Goal: Task Accomplishment & Management: Complete application form

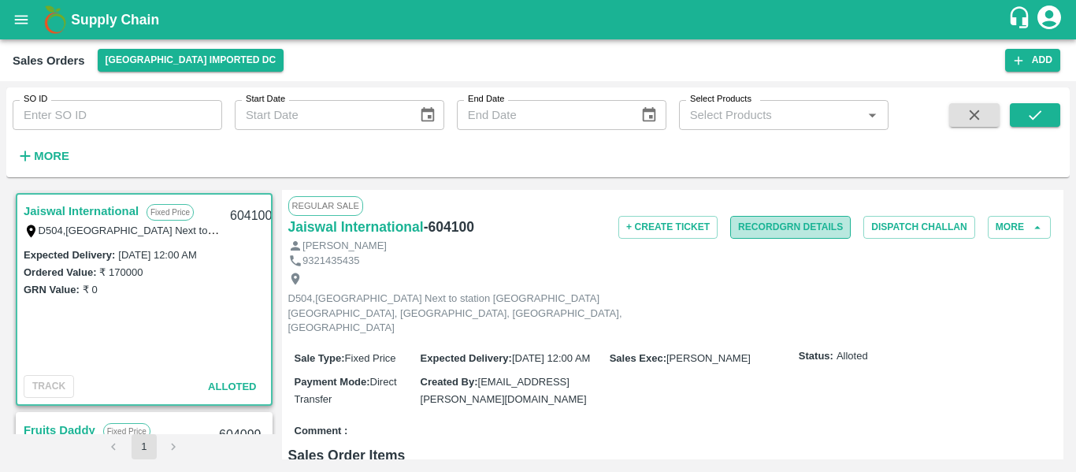
click at [776, 232] on button "Record GRN Details" at bounding box center [790, 227] width 120 height 23
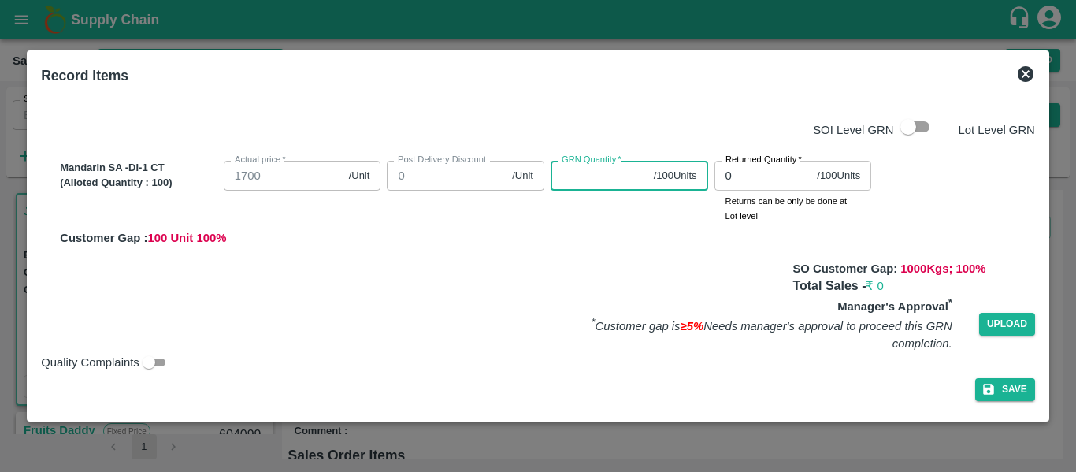
click at [587, 183] on input "GRN Quantity   *" at bounding box center [598, 176] width 97 height 30
type input "0"
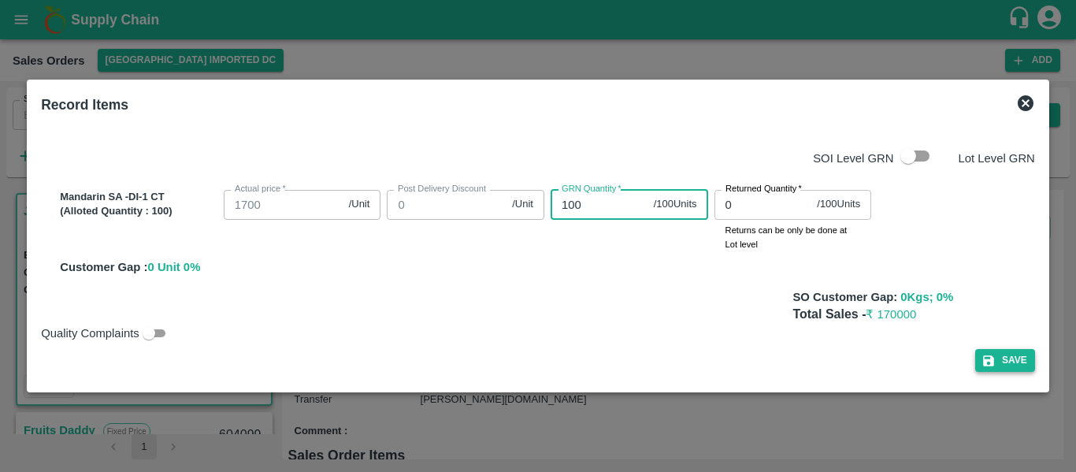
type input "100"
click at [997, 351] on button "Save" at bounding box center [1005, 360] width 60 height 23
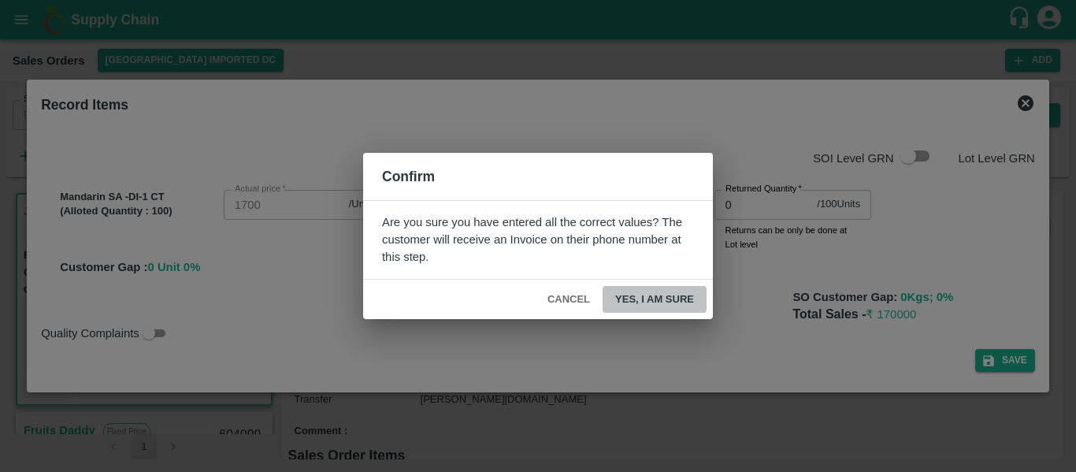
click at [676, 292] on button "Yes, I am sure" at bounding box center [654, 300] width 104 height 28
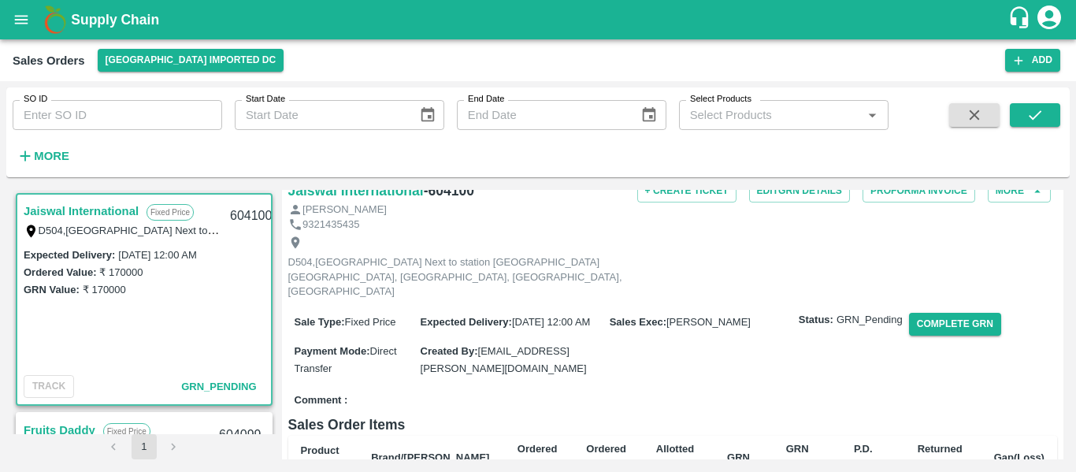
scroll to position [36, 0]
click at [952, 313] on button "Complete GRN" at bounding box center [955, 324] width 92 height 23
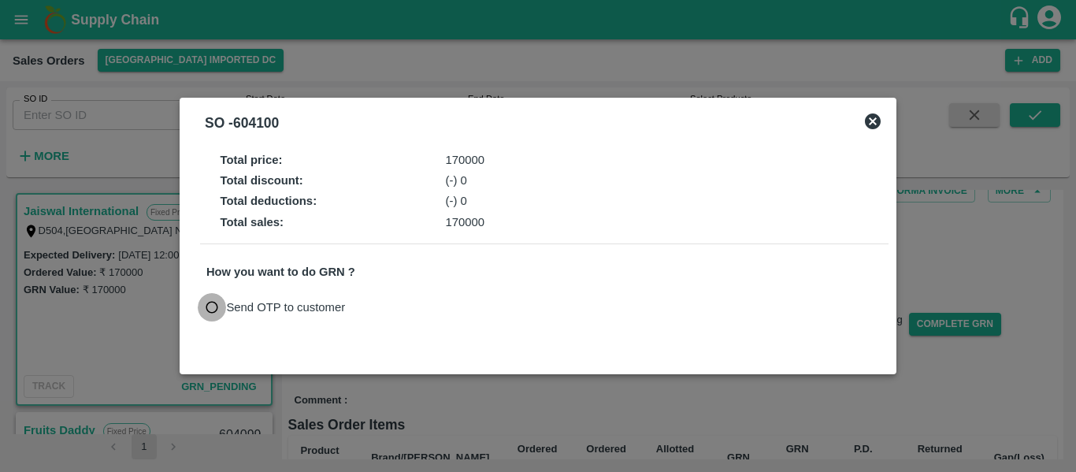
click at [214, 312] on input "Send OTP to customer" at bounding box center [212, 307] width 29 height 29
radio input "true"
click at [382, 302] on button "Send OTP" at bounding box center [390, 307] width 65 height 23
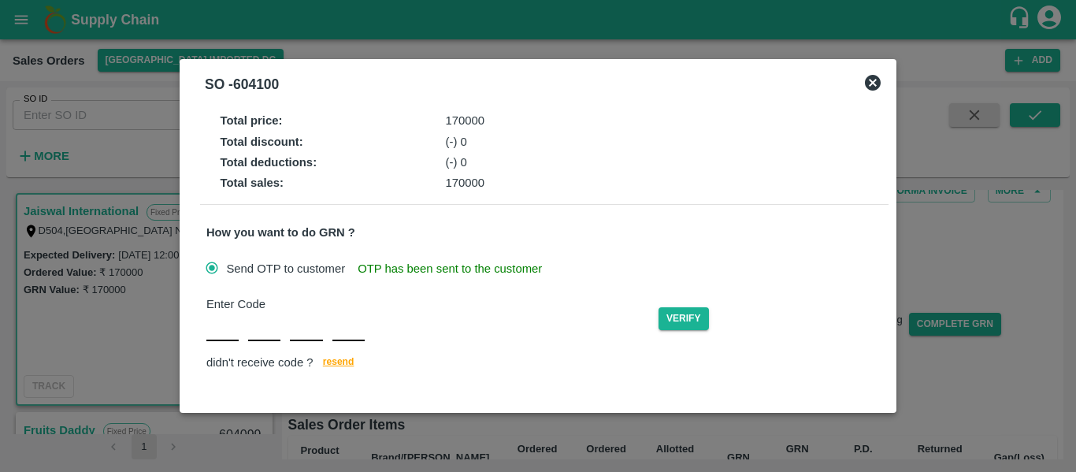
click at [223, 331] on input "text" at bounding box center [222, 327] width 32 height 28
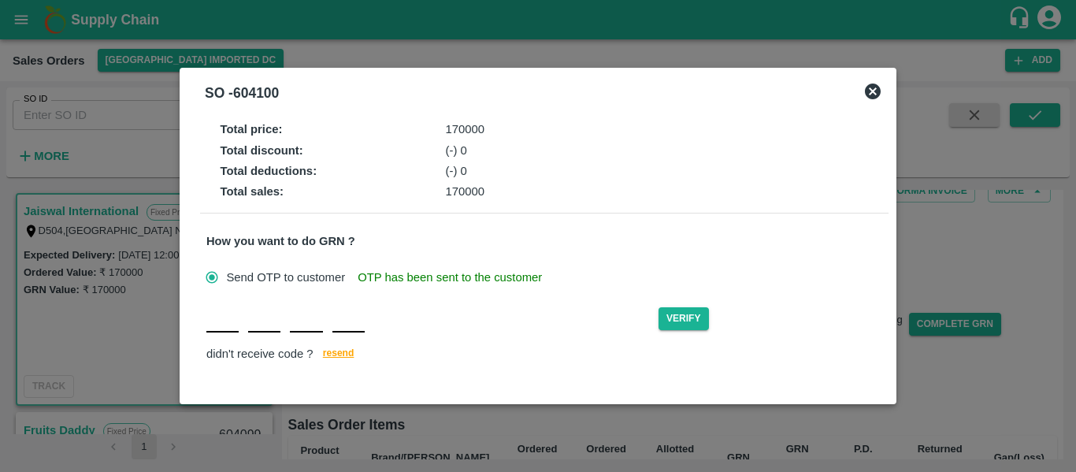
click at [223, 324] on input "text" at bounding box center [222, 318] width 32 height 28
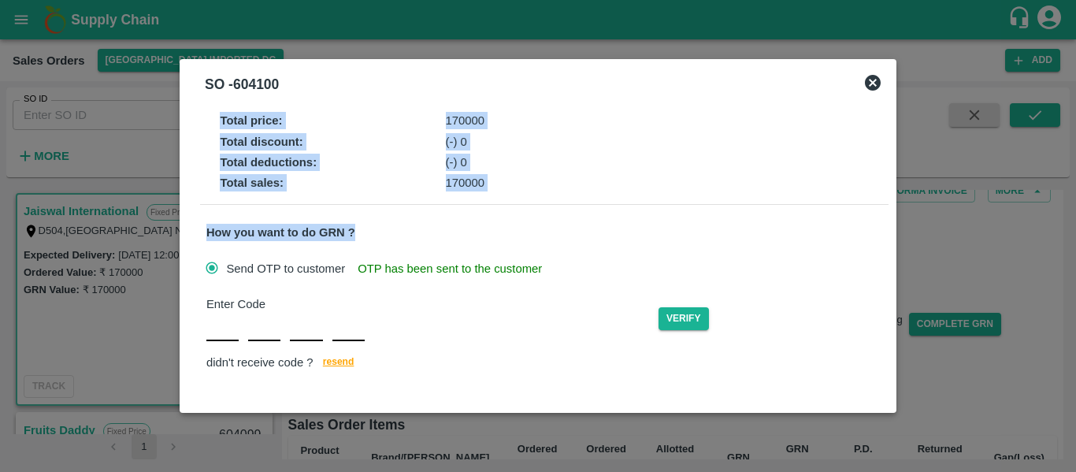
drag, startPoint x: 291, startPoint y: 87, endPoint x: 426, endPoint y: 216, distance: 186.6
click at [426, 216] on div "SO - 604100 Total price : 170000 Total discount : (-) 0 Total deductions : (-) …" at bounding box center [538, 236] width 717 height 354
click at [715, 168] on div "Total deductions : (-) 0" at bounding box center [558, 162] width 676 height 17
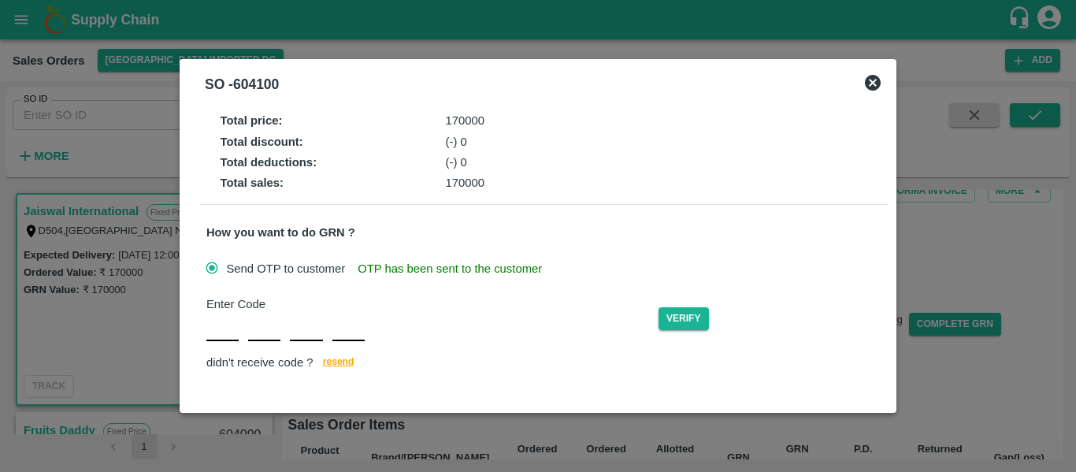
click at [879, 87] on icon at bounding box center [873, 83] width 16 height 16
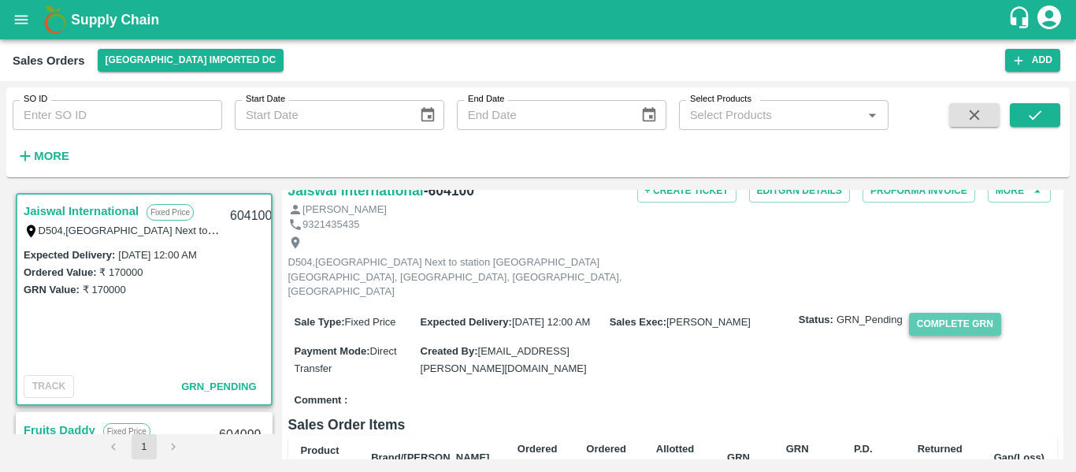
click at [951, 313] on button "Complete GRN" at bounding box center [955, 324] width 92 height 23
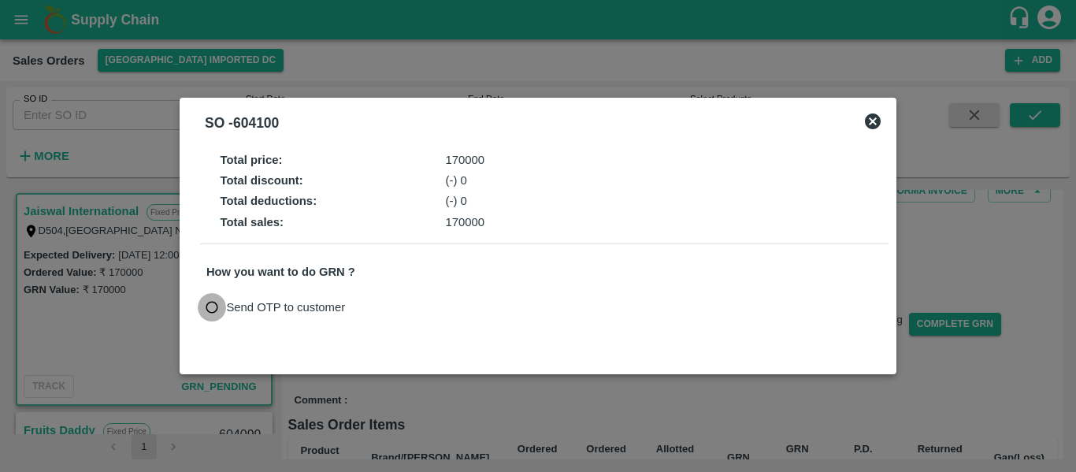
click at [213, 307] on input "Send OTP to customer" at bounding box center [212, 307] width 29 height 29
radio input "true"
click at [410, 311] on button "Send OTP" at bounding box center [390, 307] width 65 height 23
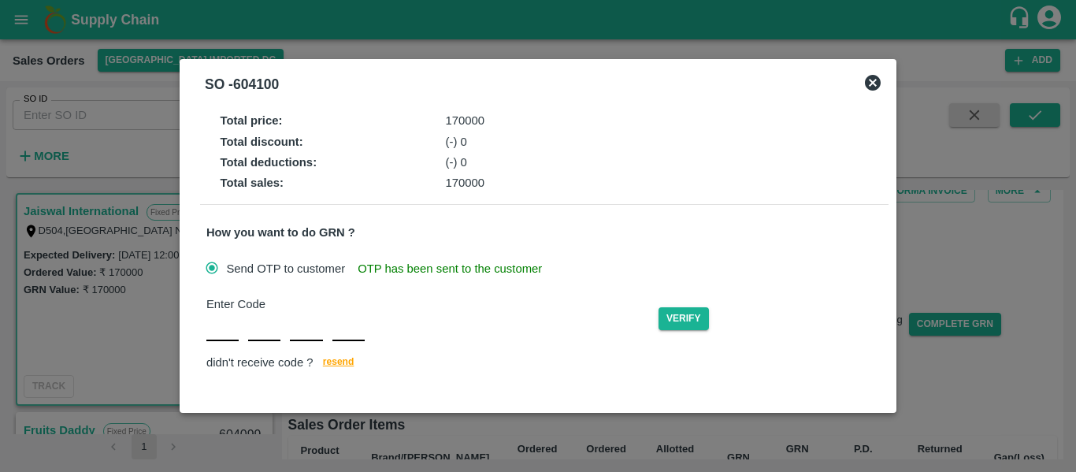
click at [883, 83] on div "SO - 604100" at bounding box center [537, 84] width 701 height 35
click at [874, 83] on icon at bounding box center [872, 82] width 19 height 19
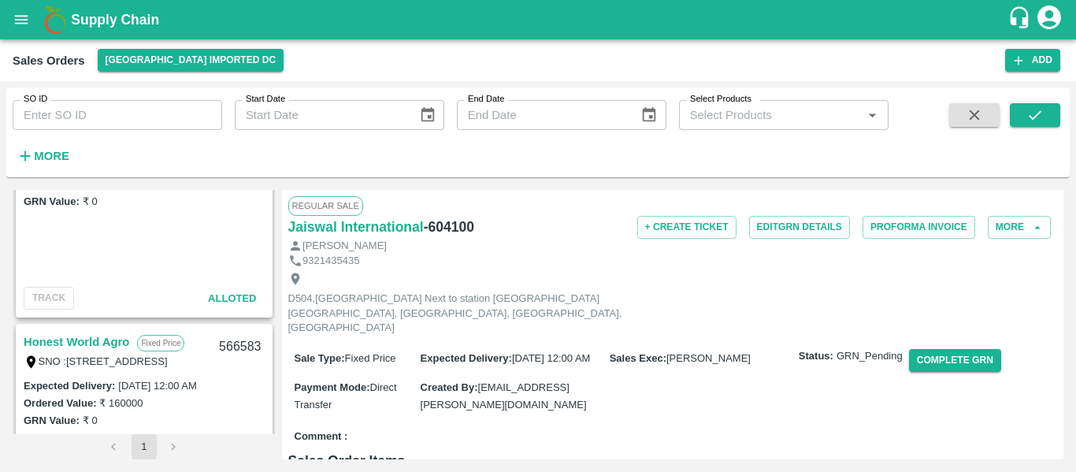
scroll to position [310, 0]
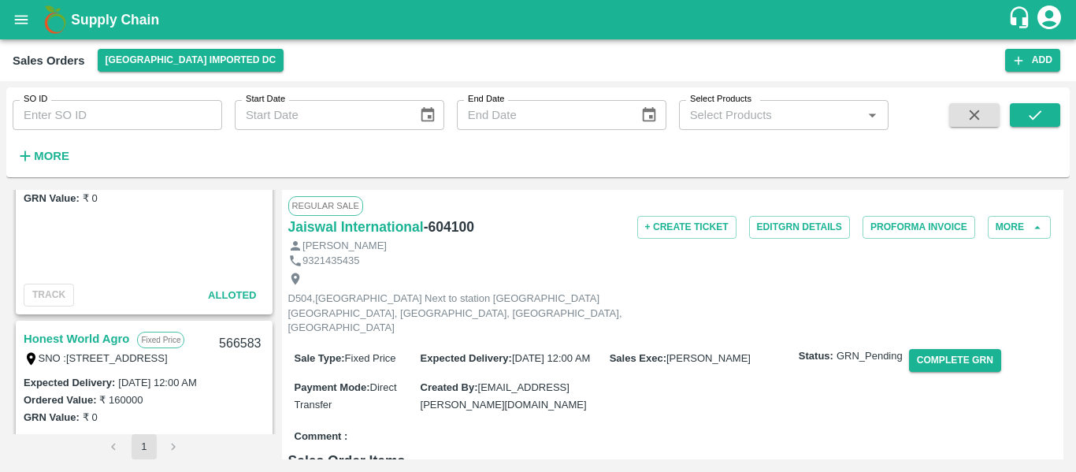
click at [94, 219] on div "Expected Delivery : 05 Sep 2025, 12:00 AM Ordered Value: ₹ 83500 GRN Value: ₹ 0" at bounding box center [144, 216] width 254 height 124
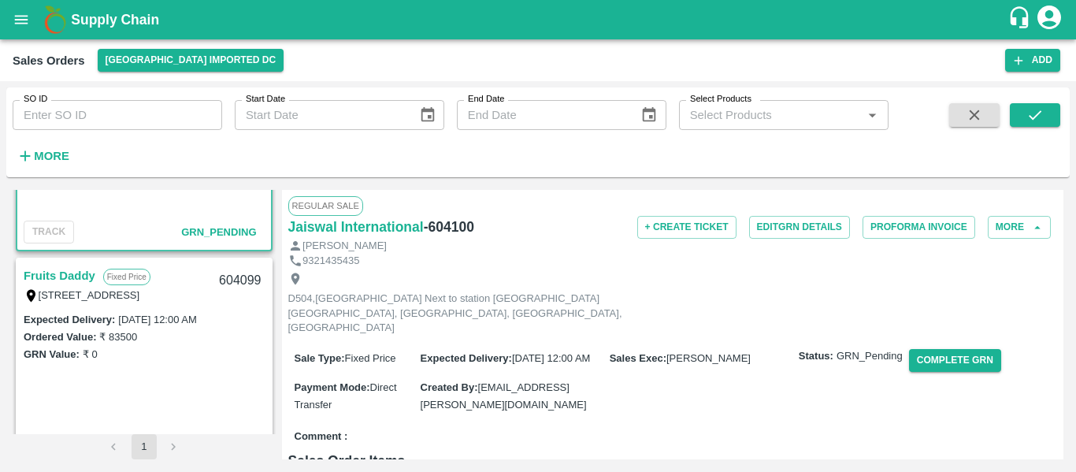
scroll to position [154, 0]
click at [61, 276] on link "Fruits Daddy" at bounding box center [60, 276] width 72 height 20
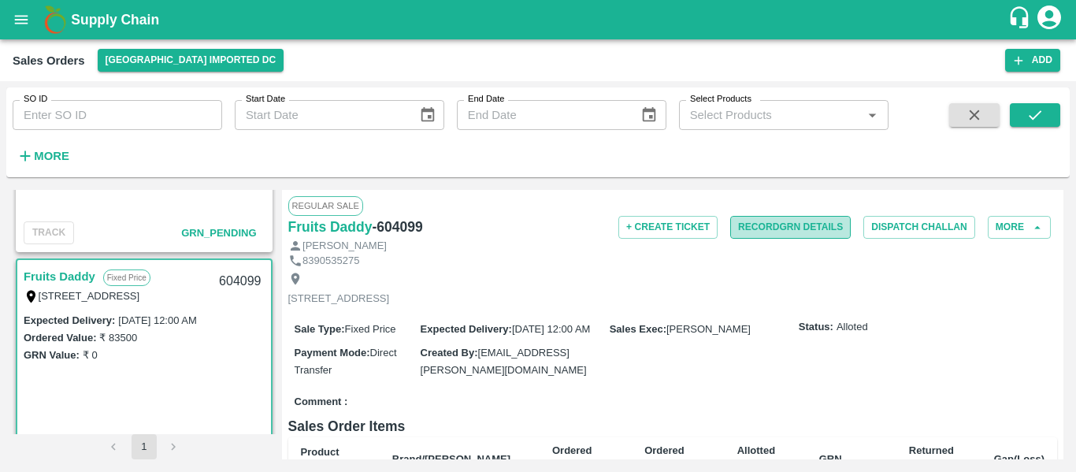
click at [795, 221] on button "Record GRN Details" at bounding box center [790, 227] width 120 height 23
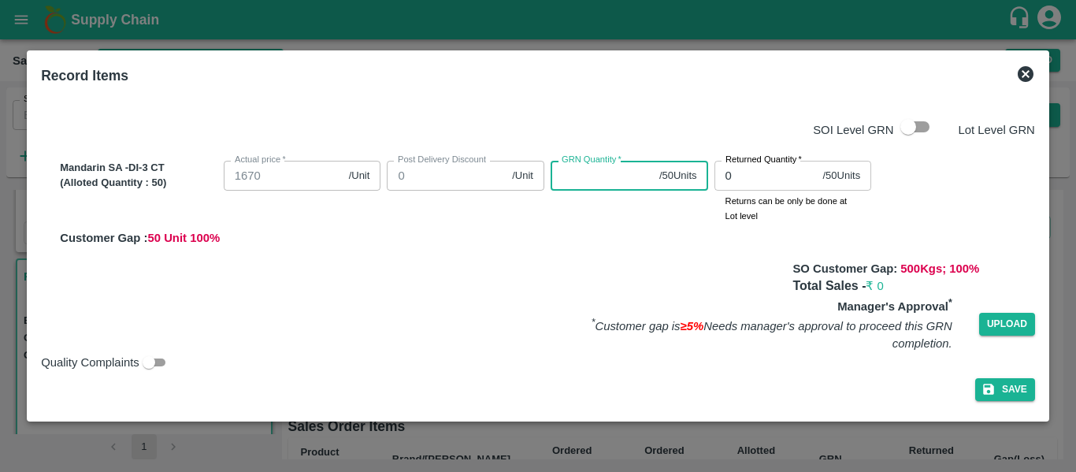
click at [610, 174] on input "GRN Quantity   *" at bounding box center [601, 176] width 102 height 30
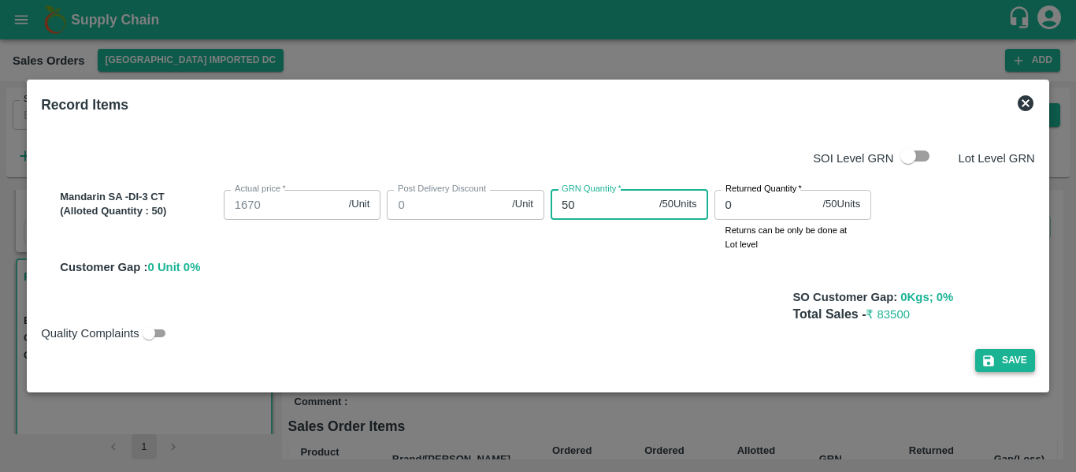
type input "50"
click at [992, 354] on icon "button" at bounding box center [988, 361] width 14 height 14
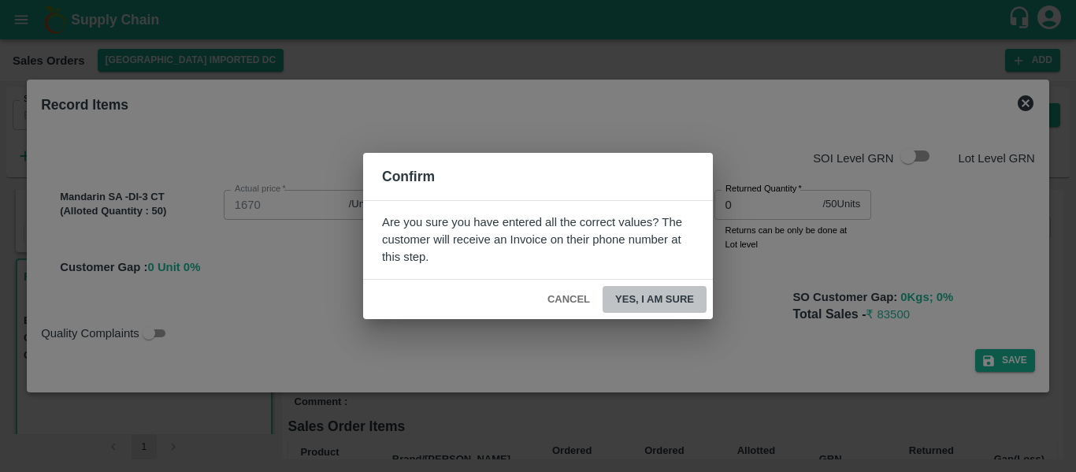
click at [676, 290] on button "Yes, I am sure" at bounding box center [654, 300] width 104 height 28
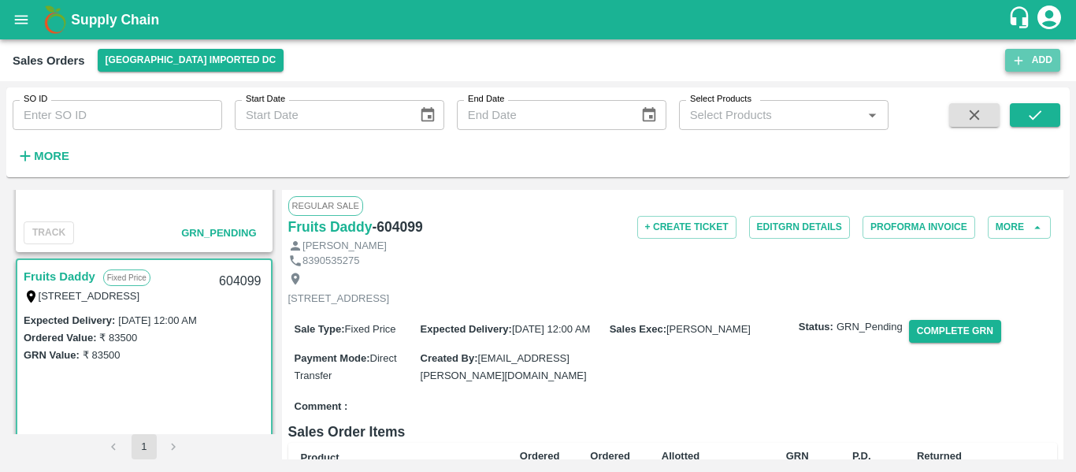
click at [1038, 63] on button "Add" at bounding box center [1032, 60] width 55 height 23
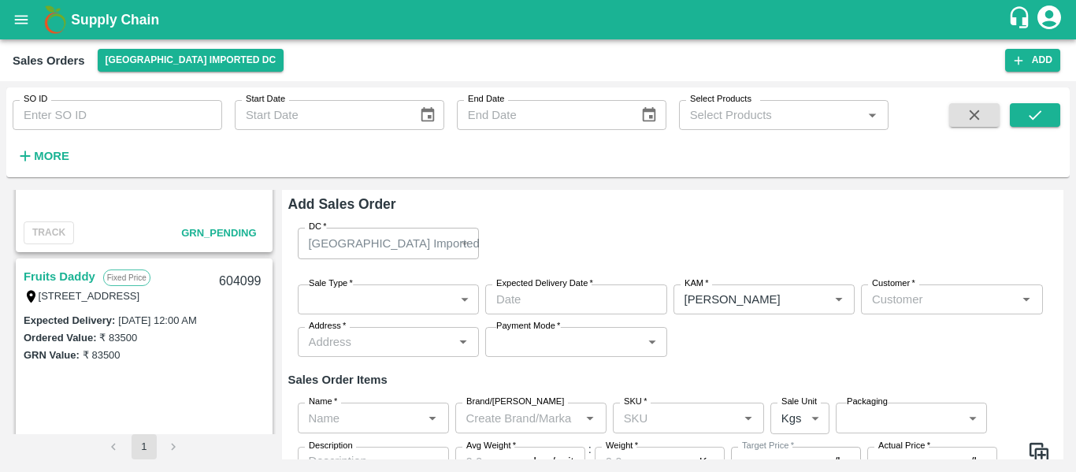
type input "[PERSON_NAME]"
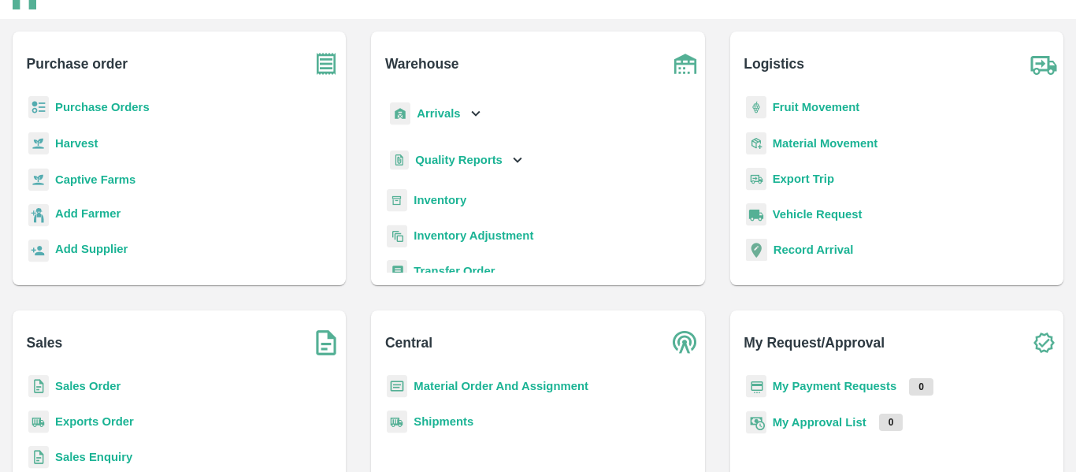
scroll to position [67, 0]
click at [102, 380] on b "Sales Order" at bounding box center [87, 385] width 65 height 13
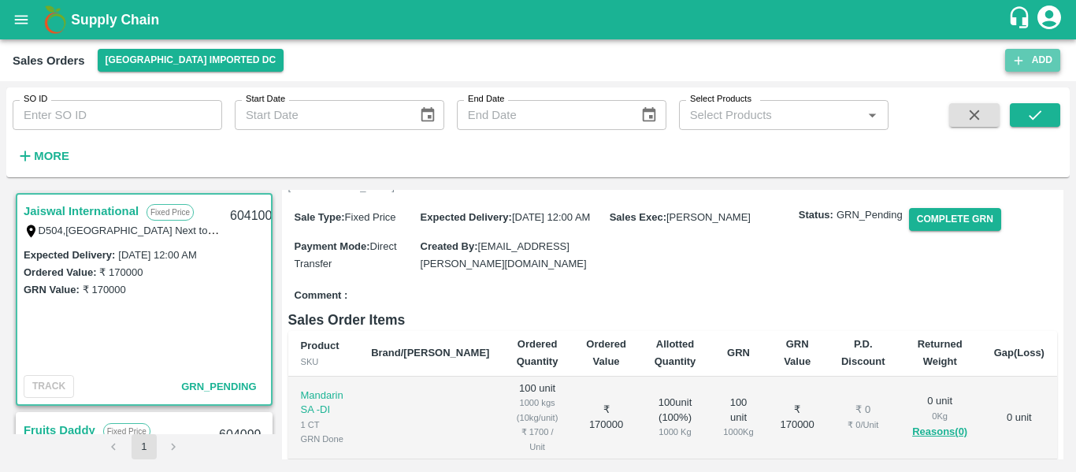
click at [1039, 63] on button "Add" at bounding box center [1032, 60] width 55 height 23
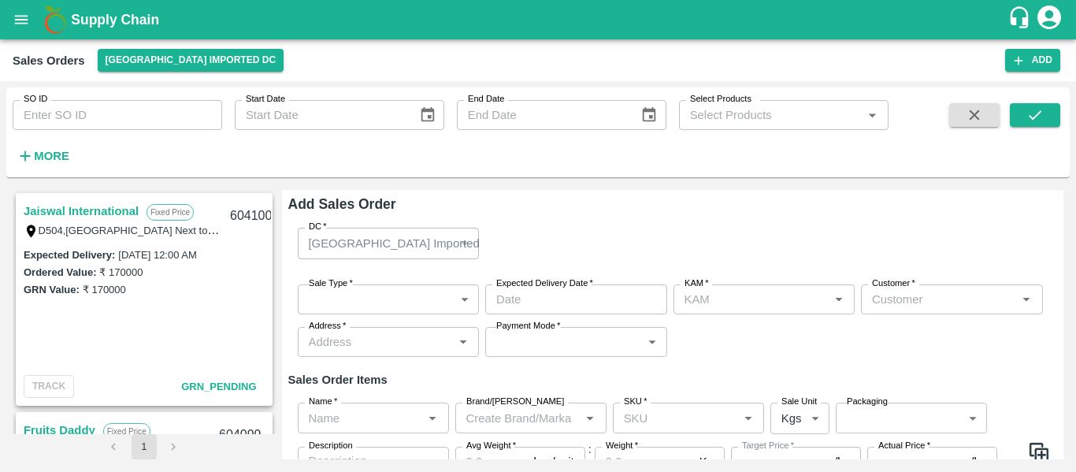
type input "[PERSON_NAME]"
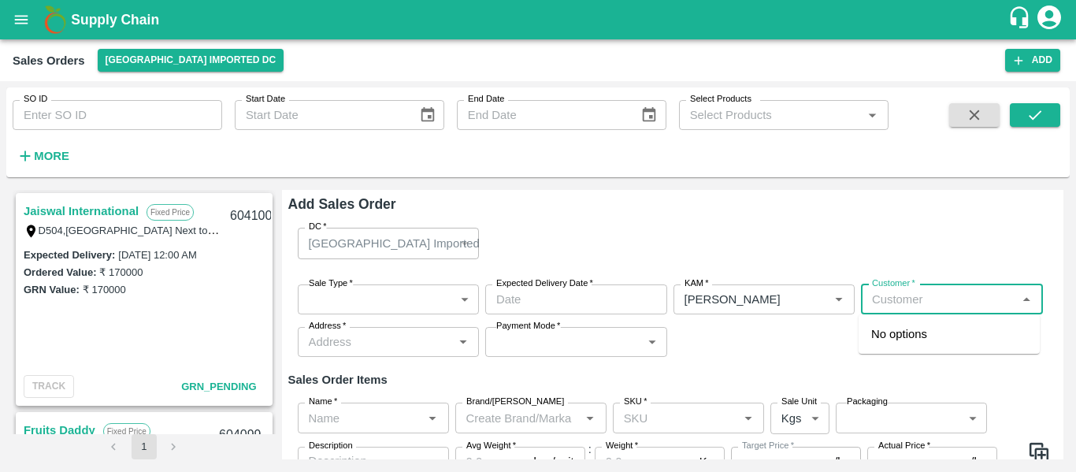
click at [877, 306] on input "Customer   *" at bounding box center [938, 299] width 146 height 20
click at [921, 331] on p "S.N.Fruit Company" at bounding box center [920, 333] width 99 height 17
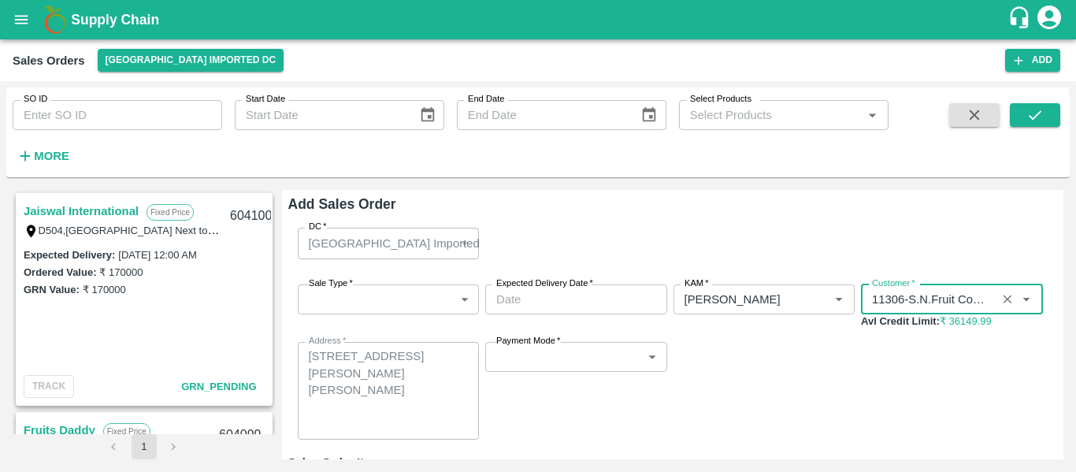
type input "11306-S.N.Fruit Company"
click at [132, 319] on div "Expected Delivery : 05 Sep 2025, 12:00 AM Ordered Value: ₹ 170000 GRN Value: ₹ …" at bounding box center [144, 308] width 254 height 124
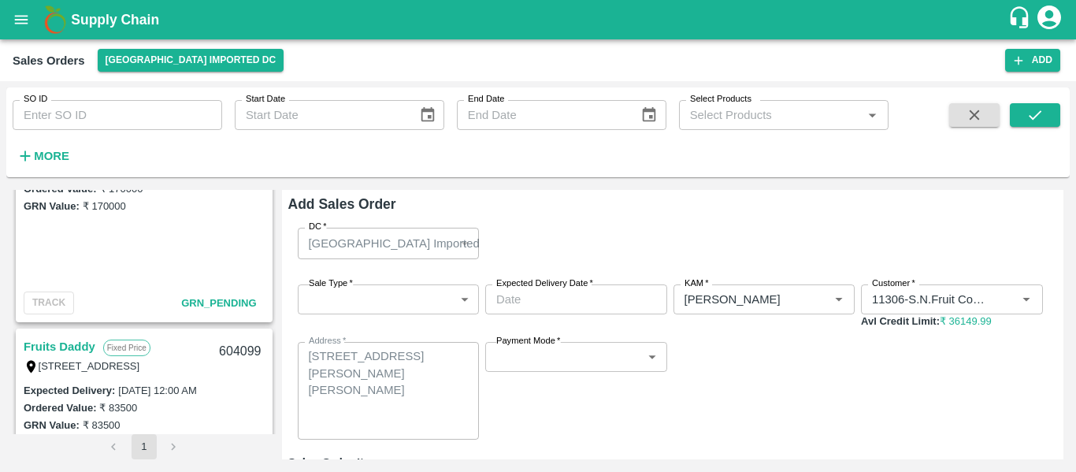
scroll to position [84, 0]
click at [76, 341] on link "Fruits Daddy" at bounding box center [60, 345] width 72 height 20
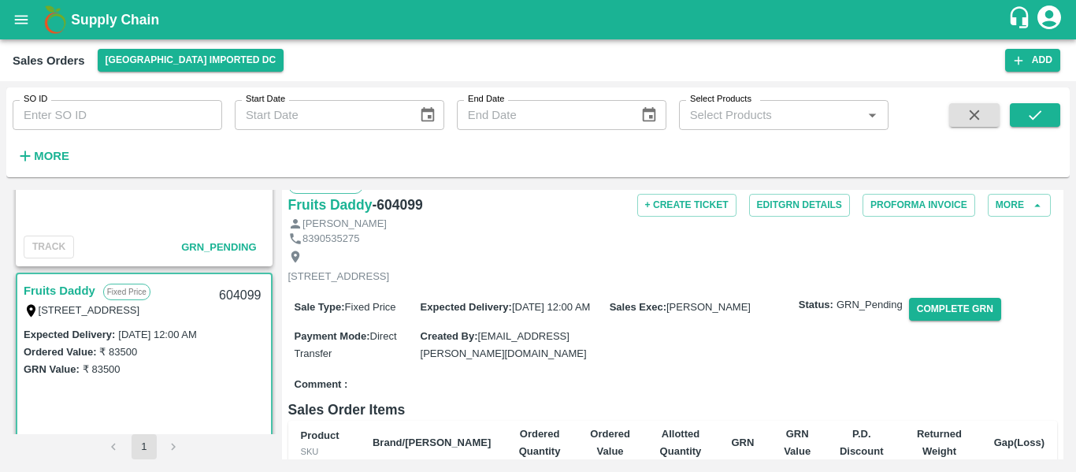
scroll to position [21, 0]
click at [1023, 63] on icon "button" at bounding box center [1018, 61] width 14 height 14
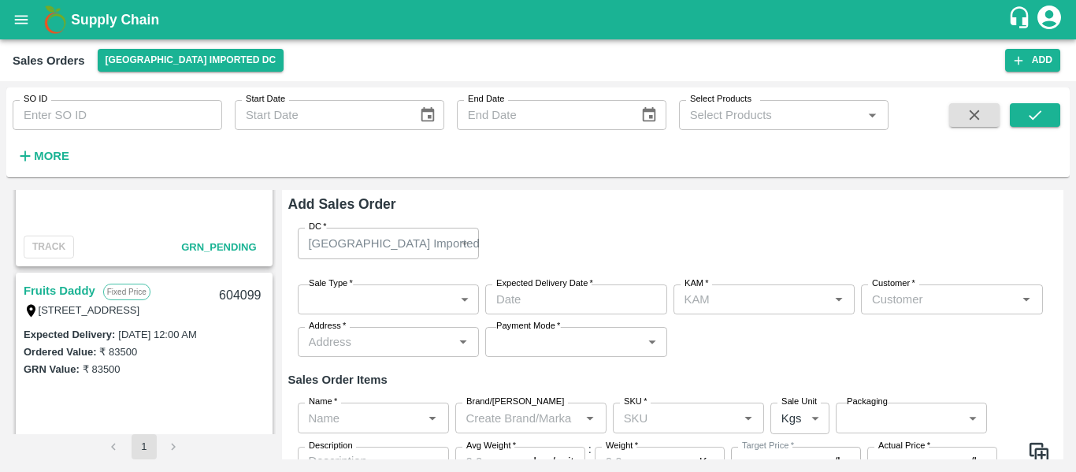
type input "[PERSON_NAME]"
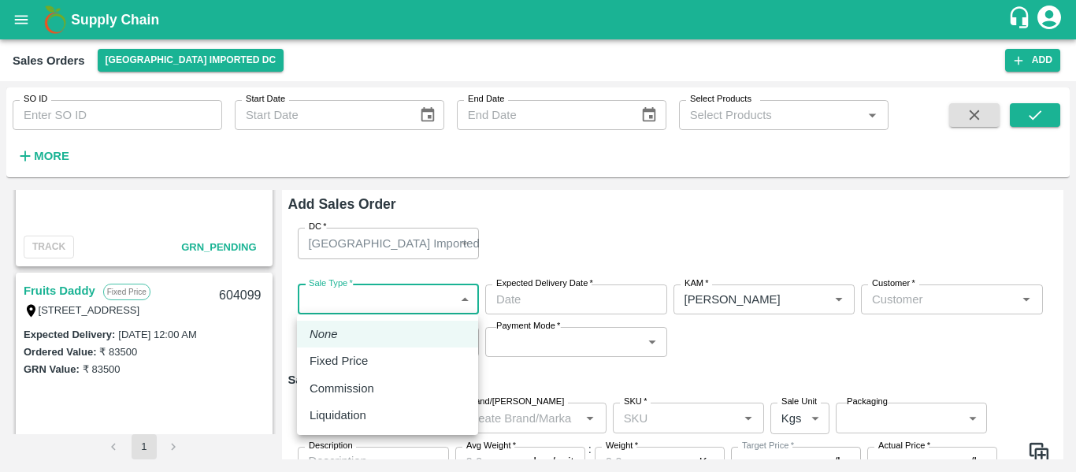
click at [342, 293] on body "Supply Chain Sales Orders Mumbai Imported DC Add SO ID SO ID Start Date Start D…" at bounding box center [538, 236] width 1076 height 472
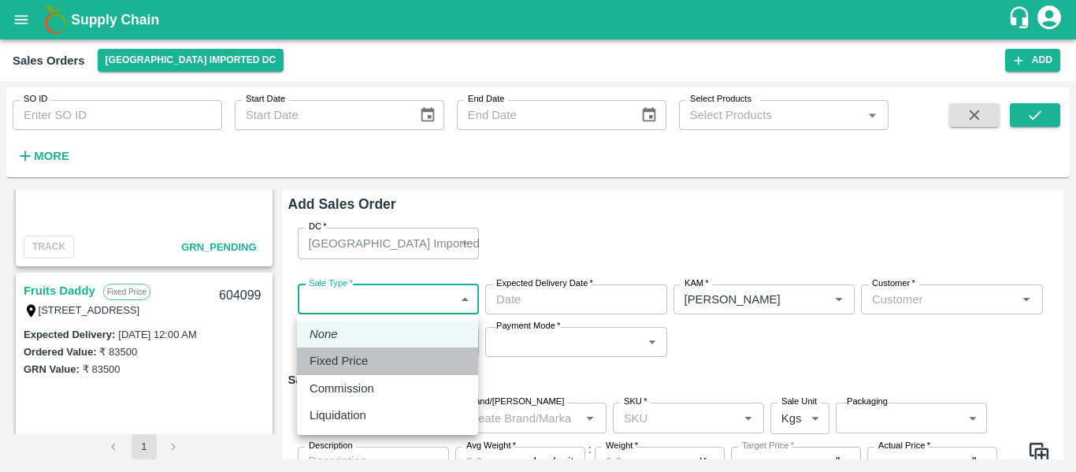
click at [344, 364] on p "Fixed Price" at bounding box center [339, 360] width 58 height 17
type input "1"
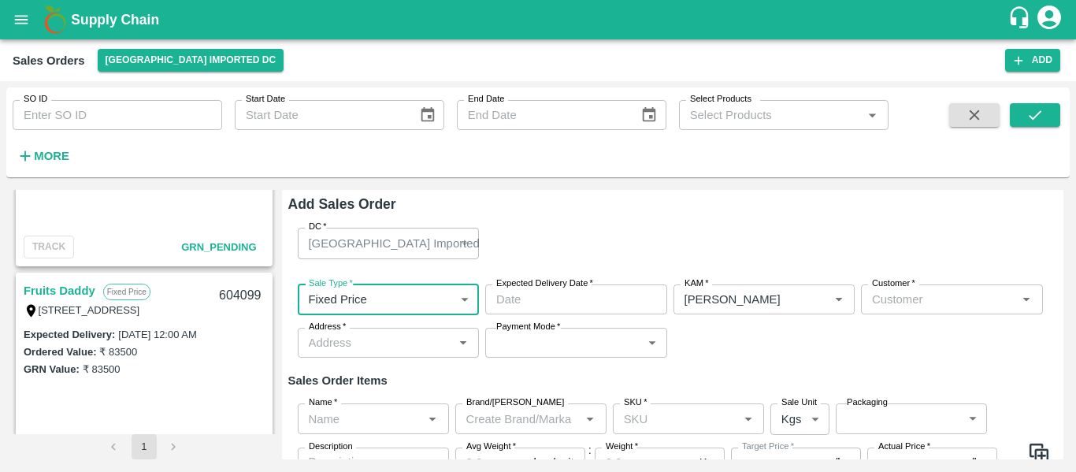
scroll to position [77, 0]
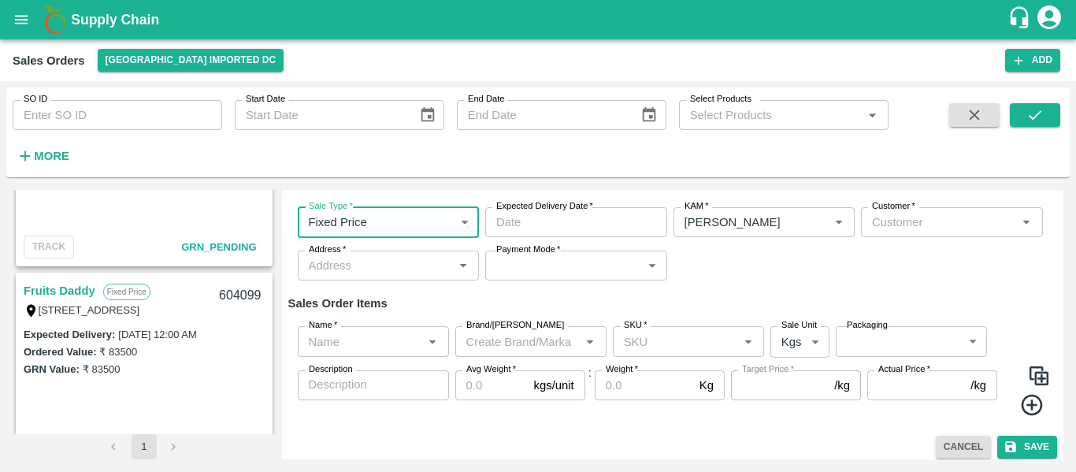
type input "DD/MM/YYYY hh:mm aa"
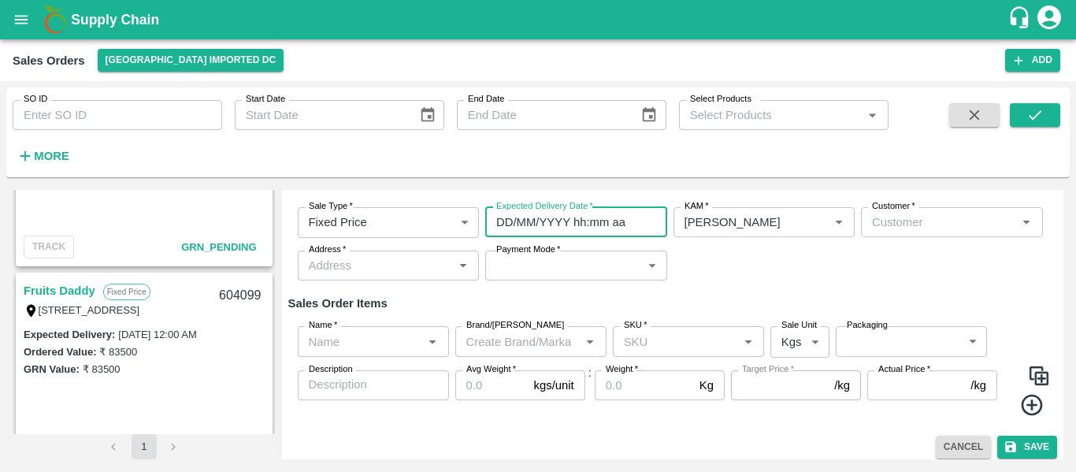
click at [539, 219] on input "DD/MM/YYYY hh:mm aa" at bounding box center [570, 222] width 171 height 30
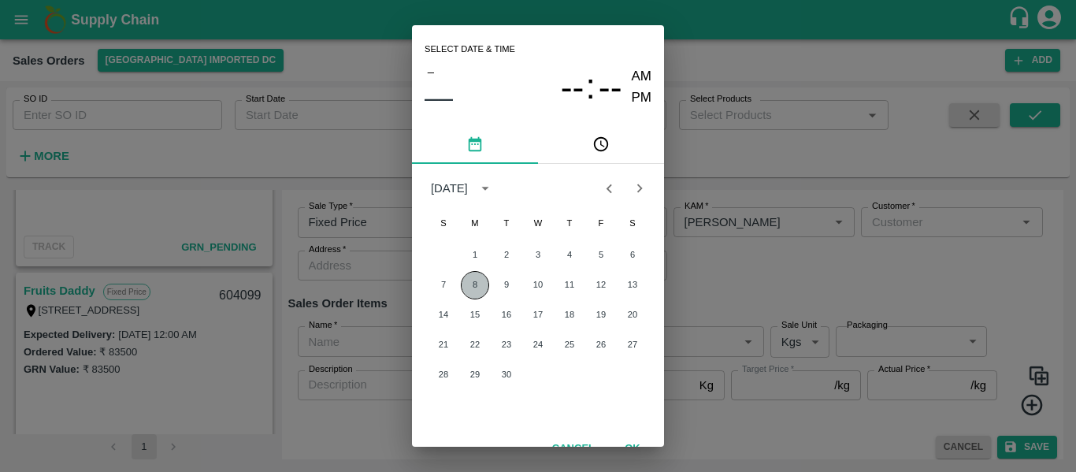
click at [466, 288] on button "8" at bounding box center [475, 285] width 28 height 28
type input "08/09/2025 12:00 AM"
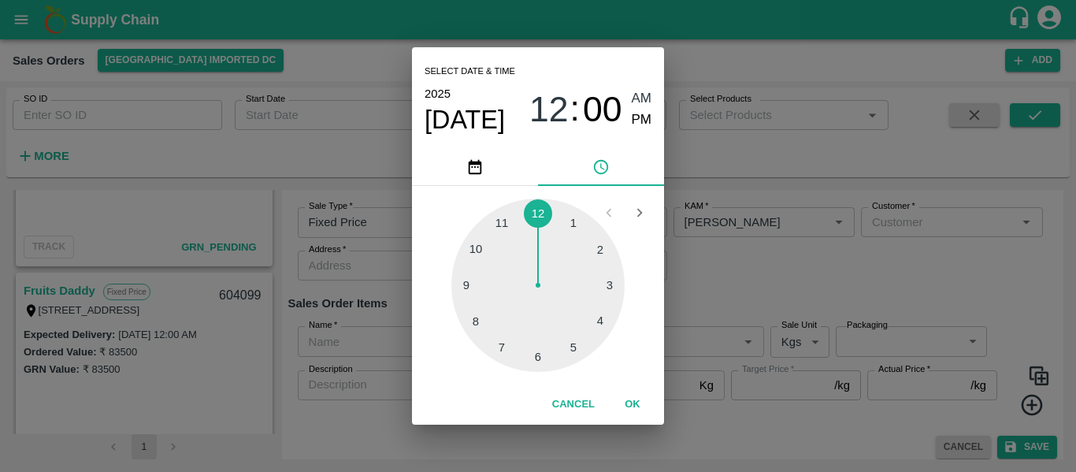
click at [639, 406] on button "OK" at bounding box center [632, 405] width 50 height 28
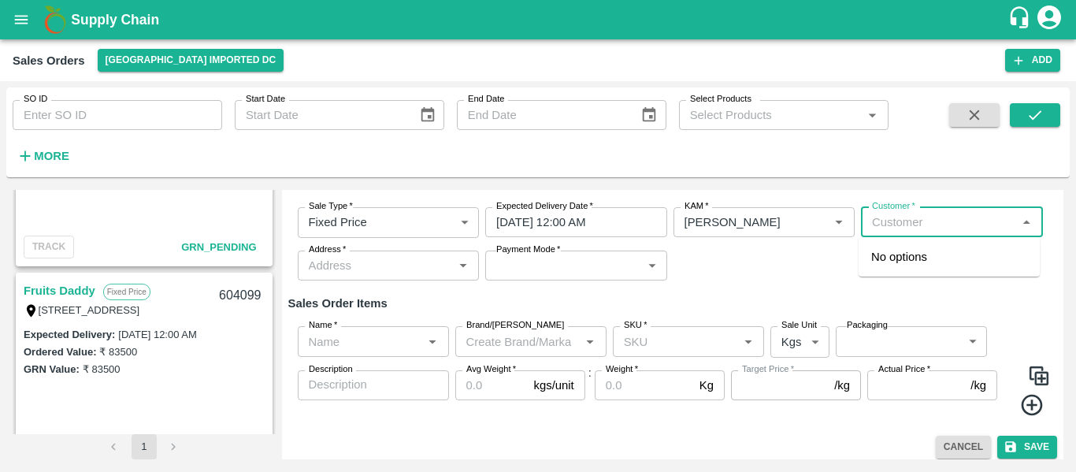
click at [925, 217] on input "Customer   *" at bounding box center [938, 222] width 146 height 20
click at [917, 247] on div "S.N.Fruit Company" at bounding box center [948, 256] width 181 height 27
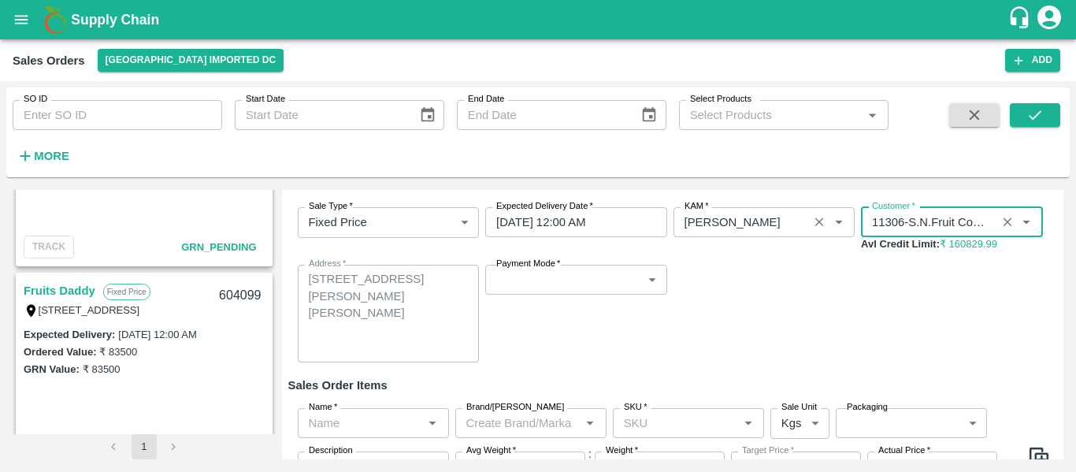
type input "11306-S.N.Fruit Company"
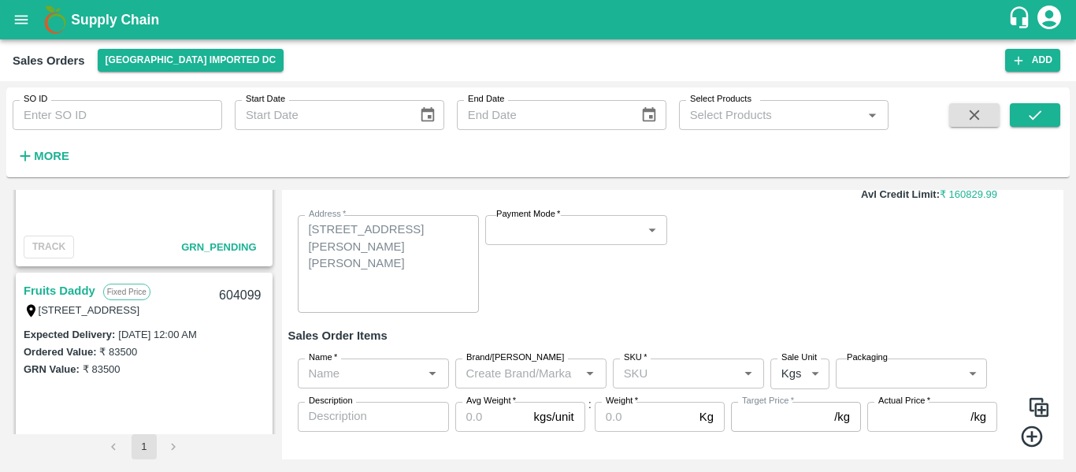
scroll to position [128, 0]
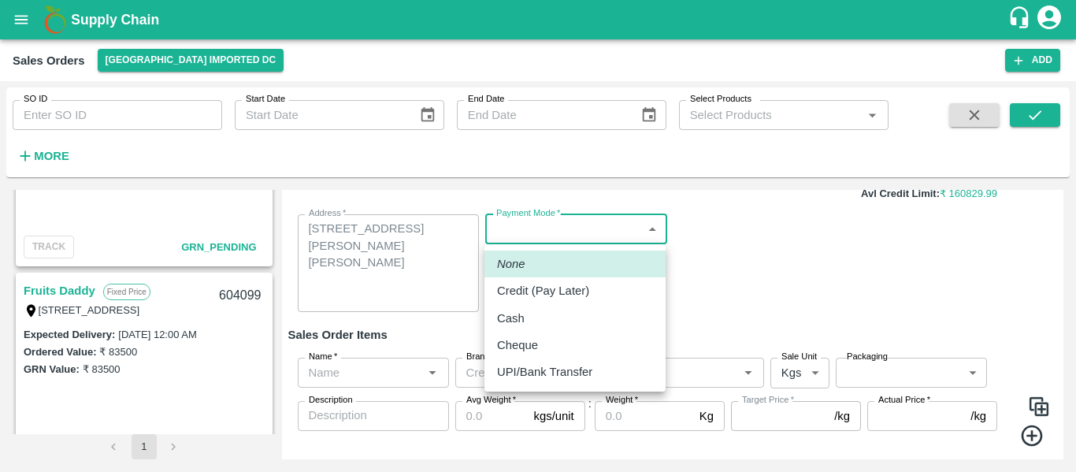
click at [574, 235] on body "Supply Chain Sales Orders Mumbai Imported DC Add SO ID SO ID Start Date Start D…" at bounding box center [538, 236] width 1076 height 472
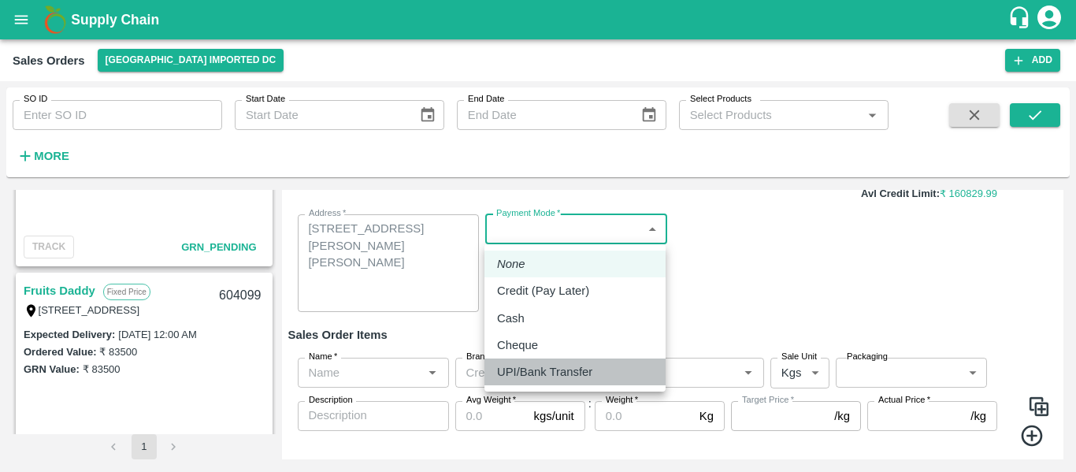
click at [539, 373] on p "UPI/Bank Transfer" at bounding box center [544, 371] width 95 height 17
type input "Direct Transfer"
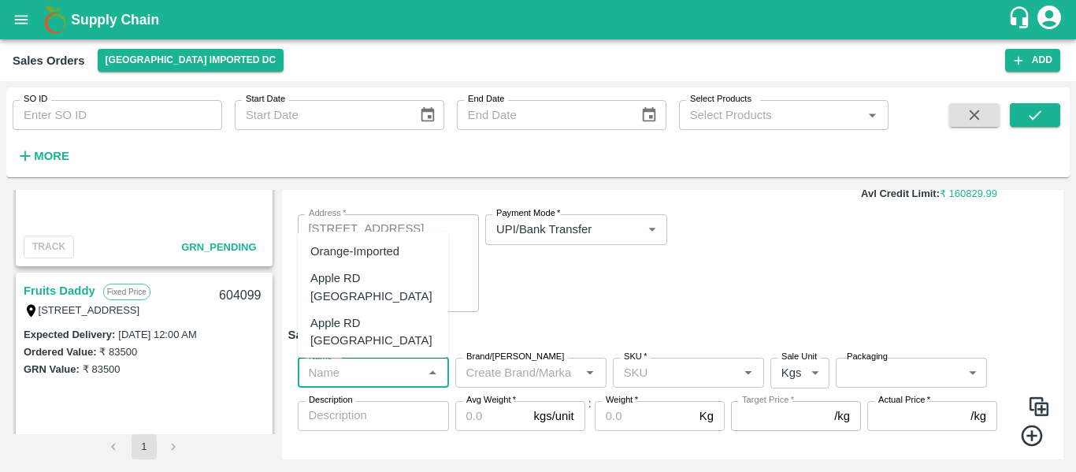
click at [377, 374] on input "Name   *" at bounding box center [360, 372] width 116 height 20
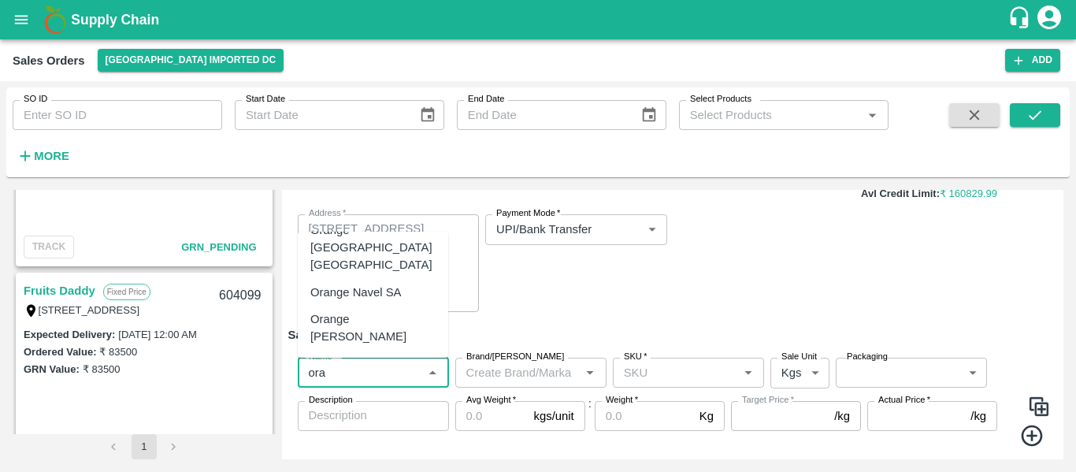
scroll to position [116, 0]
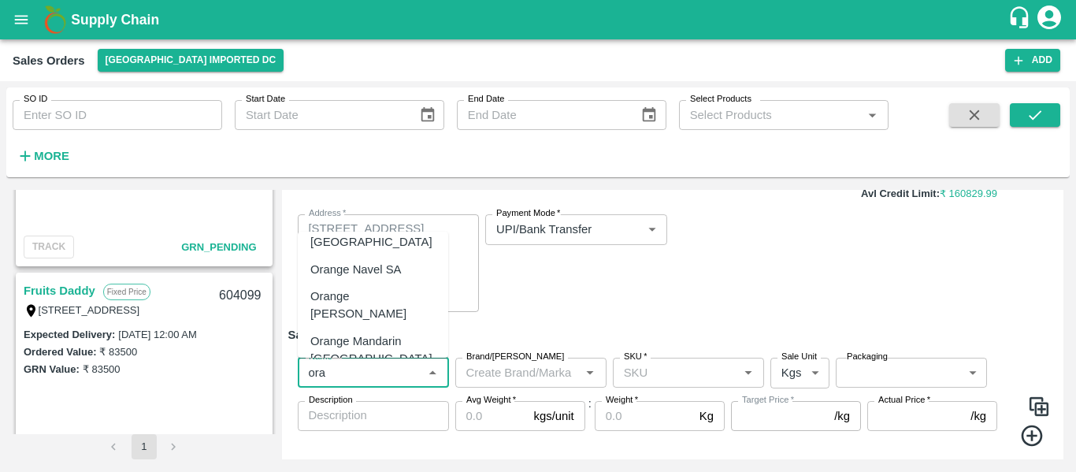
click at [367, 376] on div "Orange Valencia SA - DI" at bounding box center [372, 393] width 125 height 35
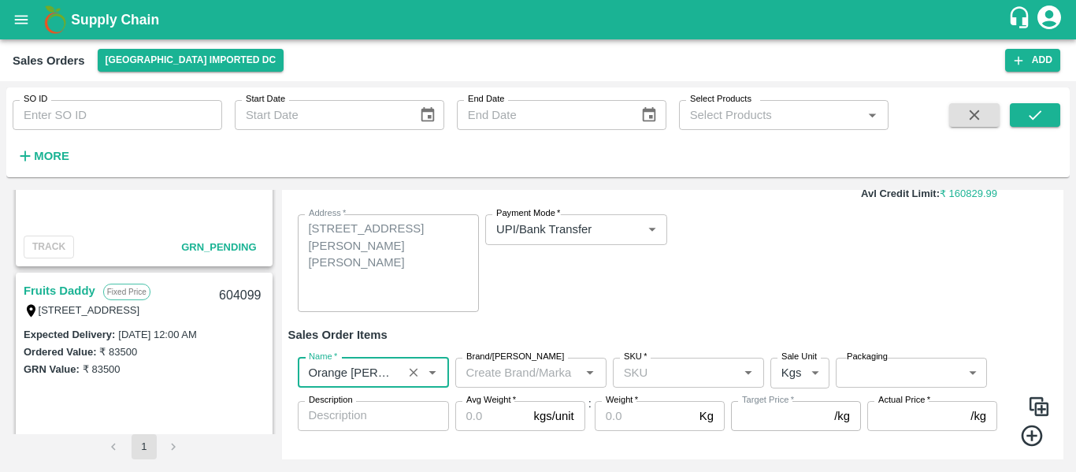
click at [660, 384] on div "SKU   *" at bounding box center [688, 373] width 151 height 30
type input "Orange Valencia SA - DI"
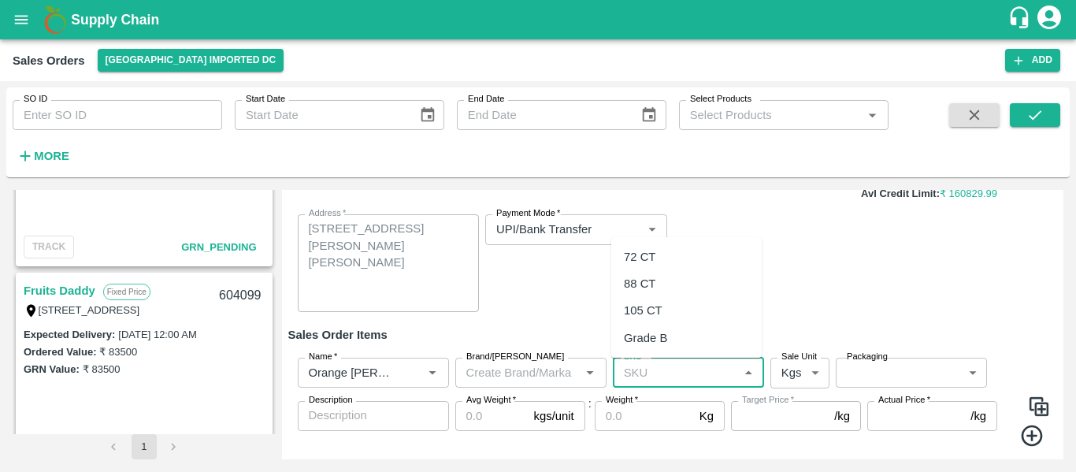
click at [651, 258] on div "72 CT" at bounding box center [640, 256] width 32 height 17
type input "72 CT"
type input "0.0"
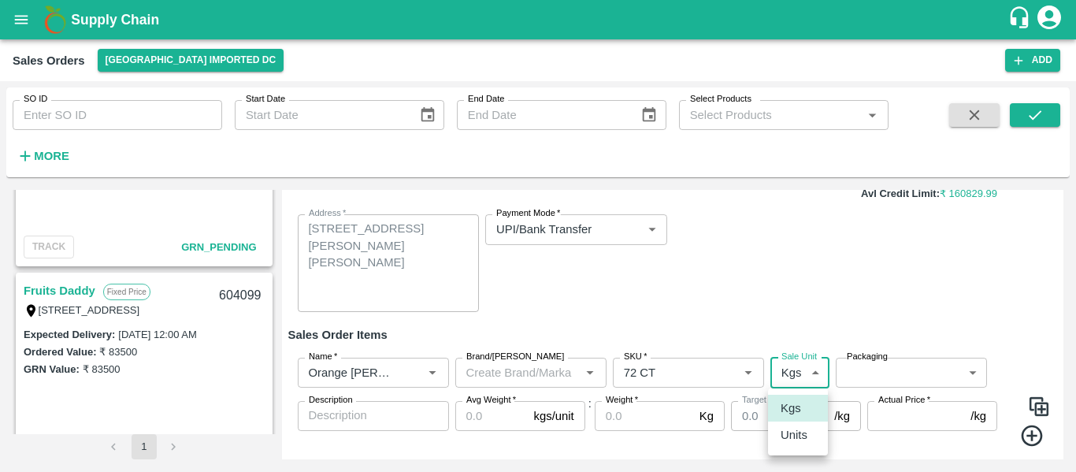
click at [795, 375] on body "Supply Chain Sales Orders Mumbai Imported DC Add SO ID SO ID Start Date Start D…" at bounding box center [538, 236] width 1076 height 472
click at [795, 440] on p "Units" at bounding box center [793, 434] width 27 height 17
type input "2"
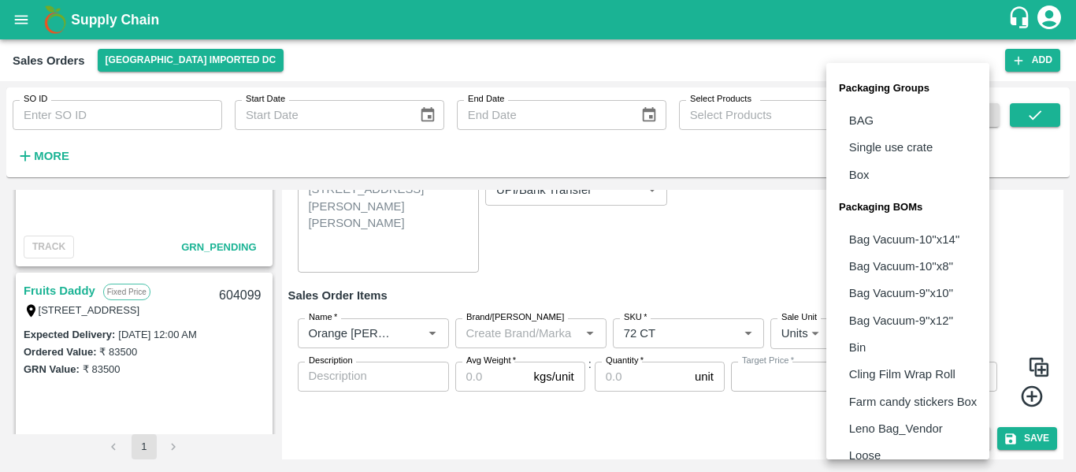
click at [882, 339] on body "Supply Chain Sales Orders Mumbai Imported DC Add SO ID SO ID Start Date Start D…" at bounding box center [538, 236] width 1076 height 472
click at [872, 172] on li "Box" at bounding box center [907, 174] width 163 height 27
type input "GRP/1"
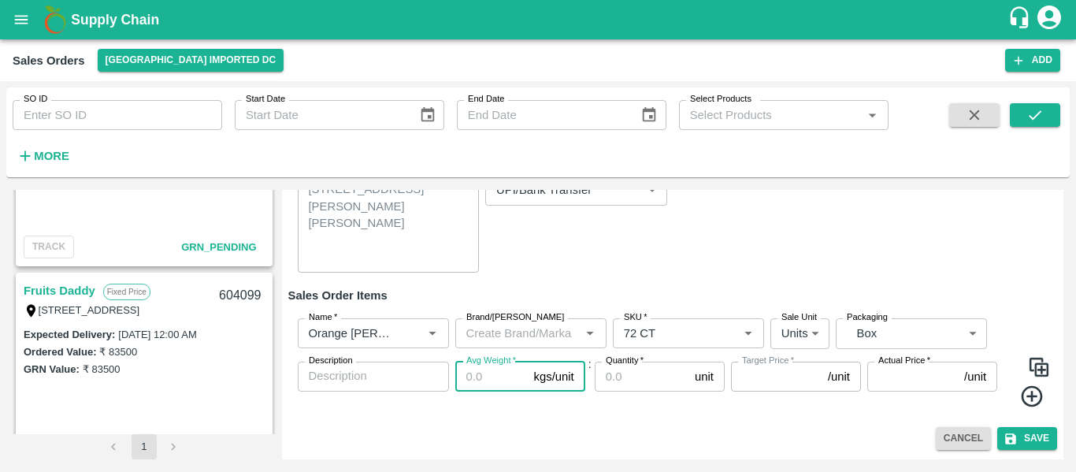
click at [478, 371] on input "Avg Weight   *" at bounding box center [491, 376] width 72 height 30
type input "1"
type input "0"
type input "15"
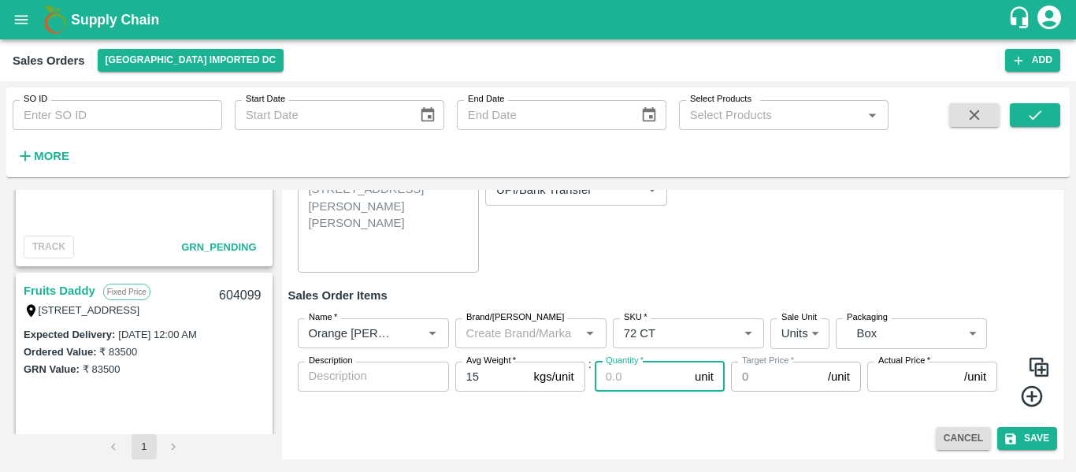
click at [630, 377] on input "Quantity   *" at bounding box center [642, 376] width 94 height 30
type input "15"
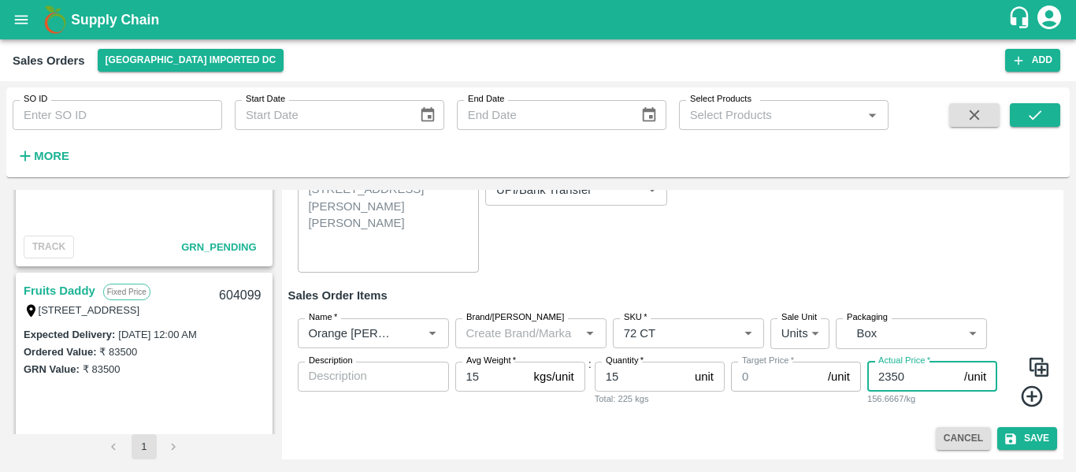
type input "2350"
click at [1030, 393] on icon at bounding box center [1032, 397] width 26 height 26
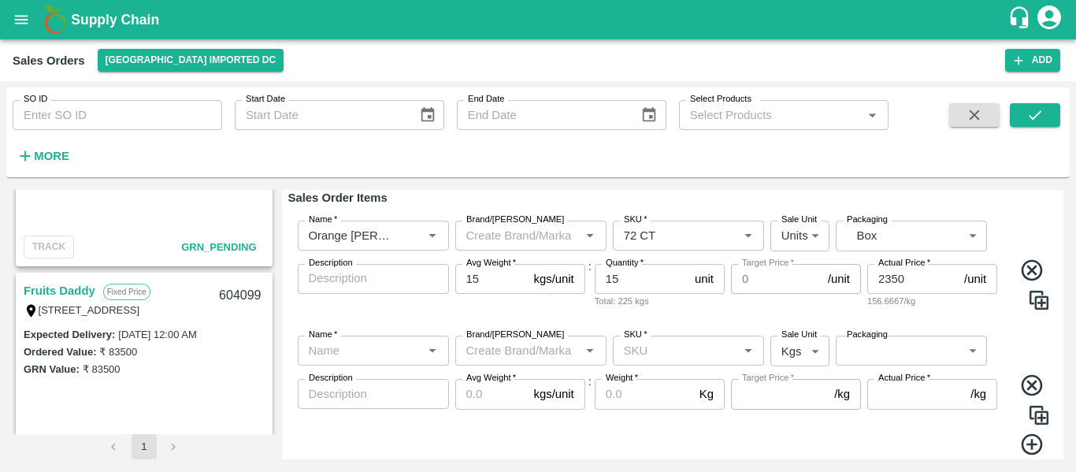
scroll to position [265, 0]
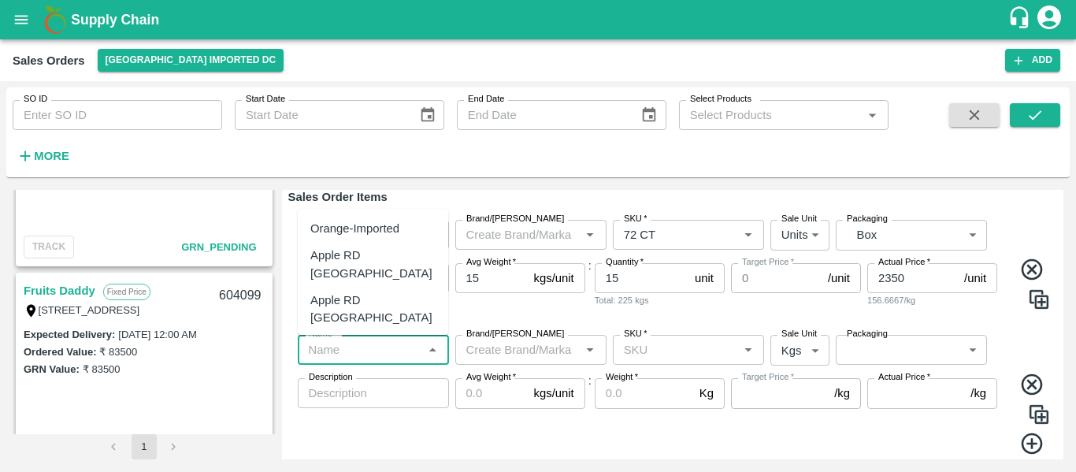
click at [364, 353] on input "Name   *" at bounding box center [360, 349] width 116 height 20
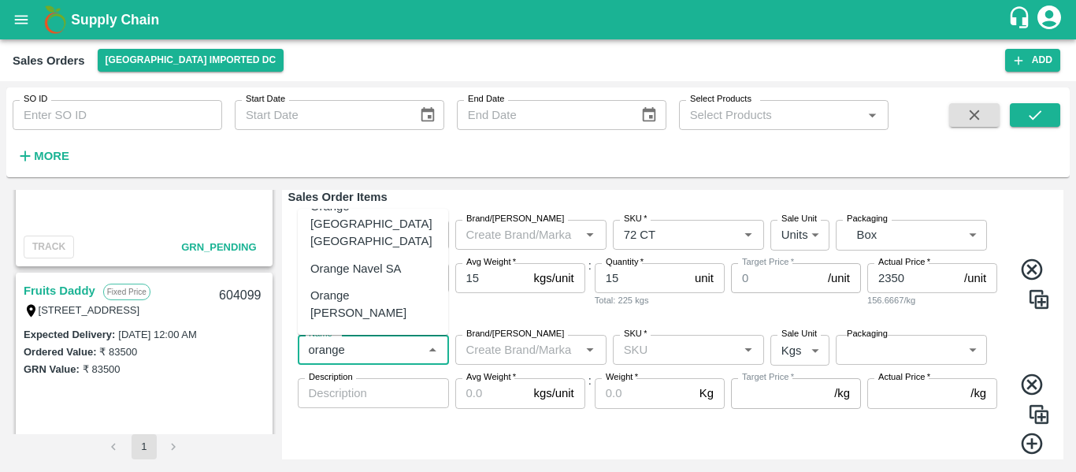
scroll to position [159, 0]
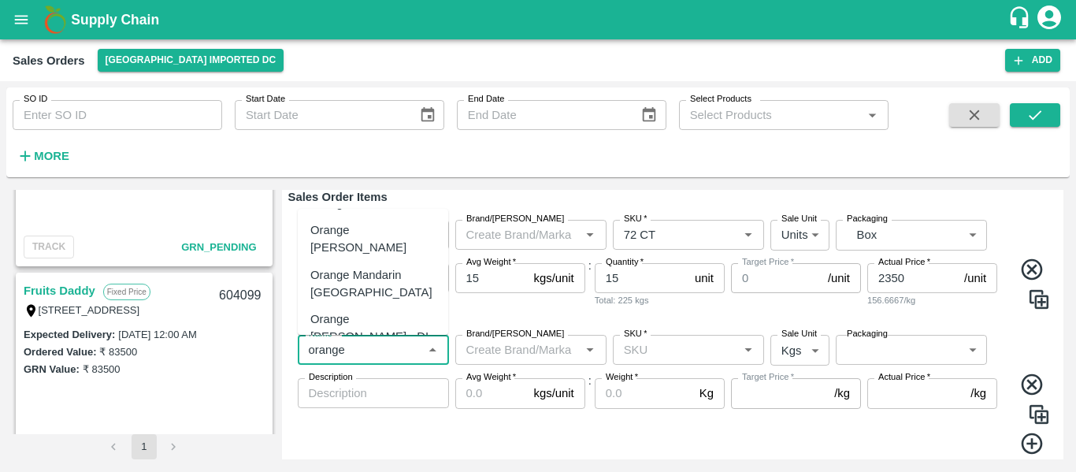
click at [367, 310] on div "Orange Valencia SA - DI" at bounding box center [372, 327] width 125 height 35
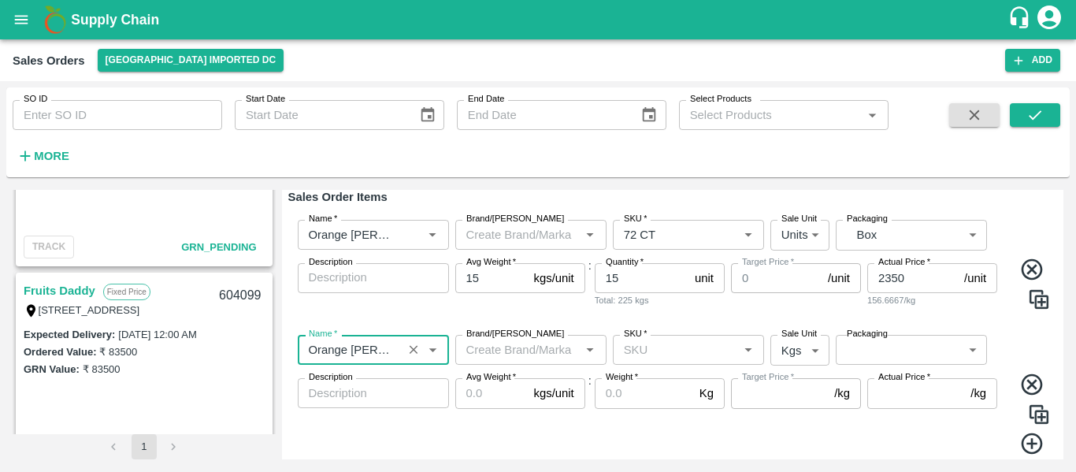
type input "Orange Valencia SA - DI"
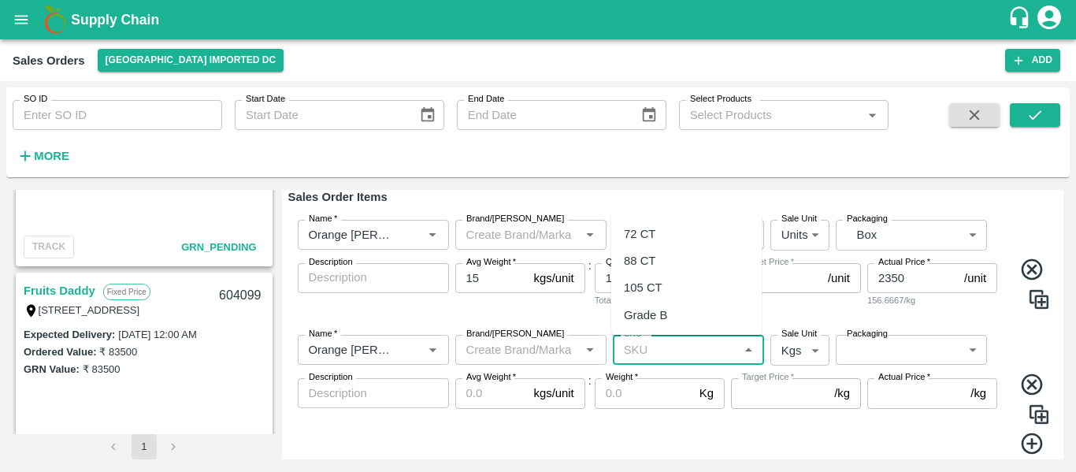
click at [636, 354] on input "SKU   *" at bounding box center [675, 349] width 116 height 20
click at [648, 262] on div "88 CT" at bounding box center [640, 260] width 32 height 17
type input "88 CT"
type input "0.0"
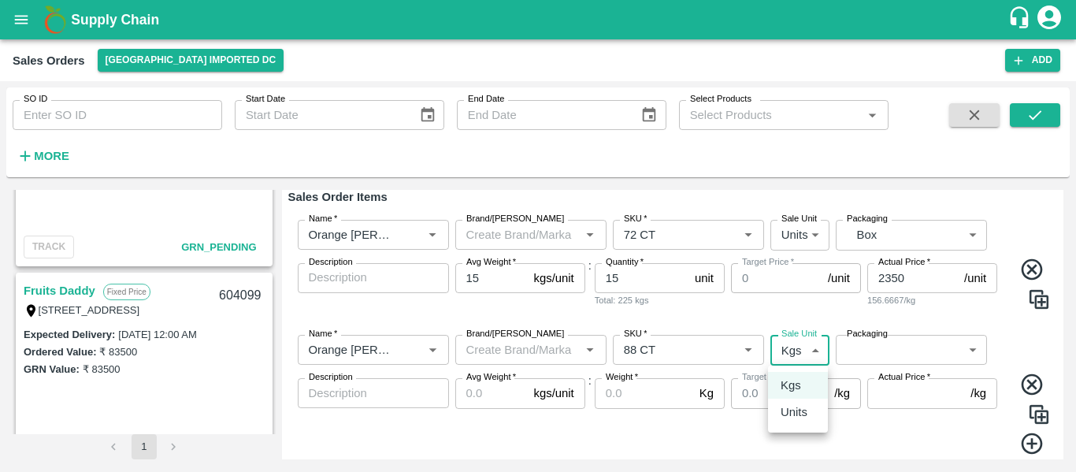
click at [791, 349] on body "Supply Chain Sales Orders Mumbai Imported DC Add SO ID SO ID Start Date Start D…" at bounding box center [538, 236] width 1076 height 472
click at [793, 414] on p "Units" at bounding box center [793, 411] width 27 height 17
type input "2"
click at [853, 347] on body "Supply Chain Sales Orders Mumbai Imported DC Add SO ID SO ID Start Date Start D…" at bounding box center [538, 236] width 1076 height 472
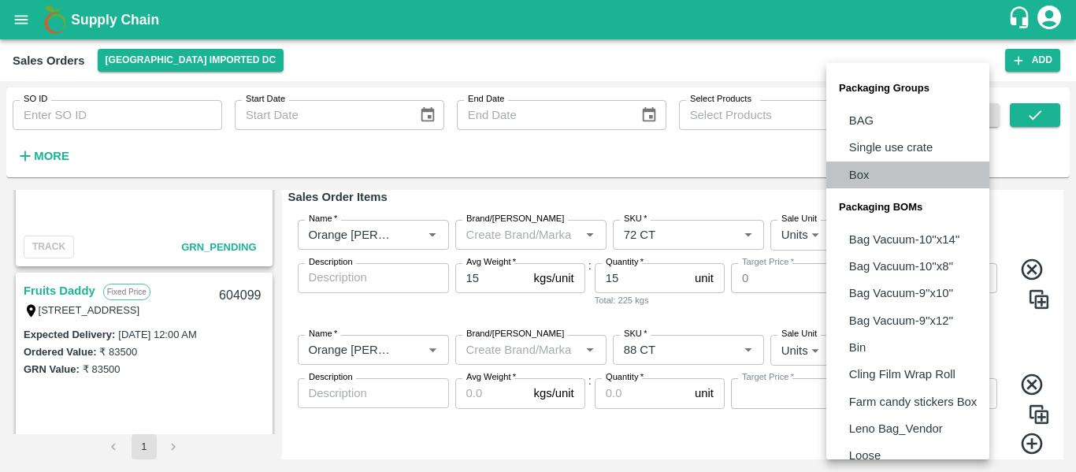
click at [862, 173] on p "Box" at bounding box center [859, 174] width 20 height 17
type input "GRP/1"
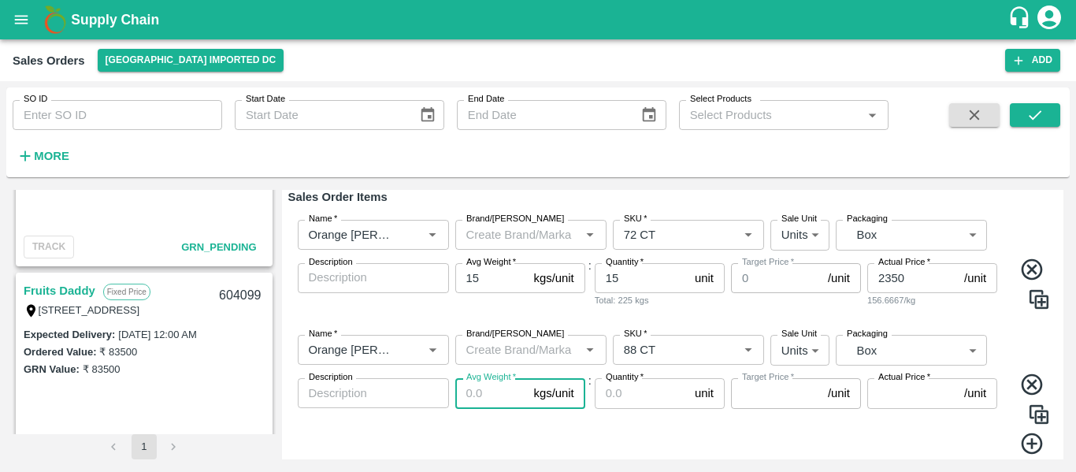
click at [475, 393] on input "Avg Weight   *" at bounding box center [491, 393] width 72 height 30
type input "1"
type input "0"
type input "10"
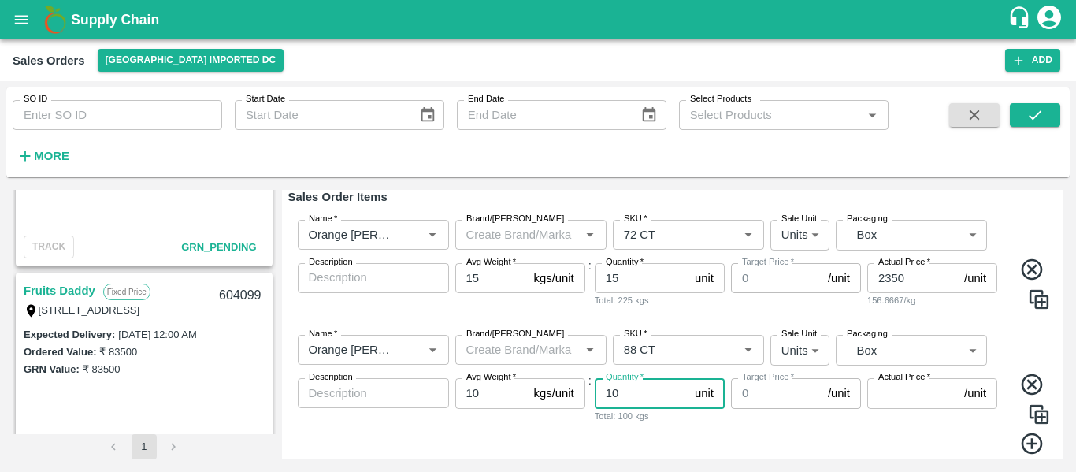
type input "10"
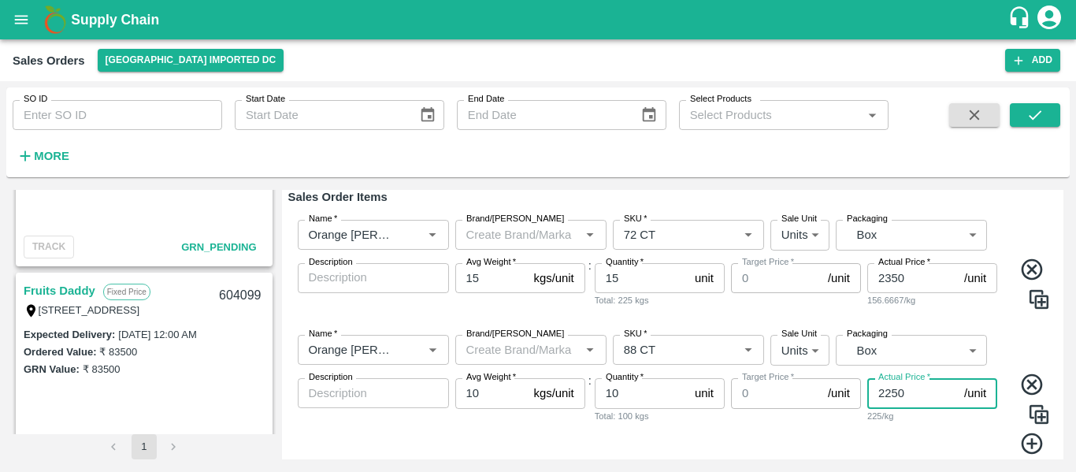
type input "2250"
click at [491, 388] on input "10" at bounding box center [491, 393] width 72 height 30
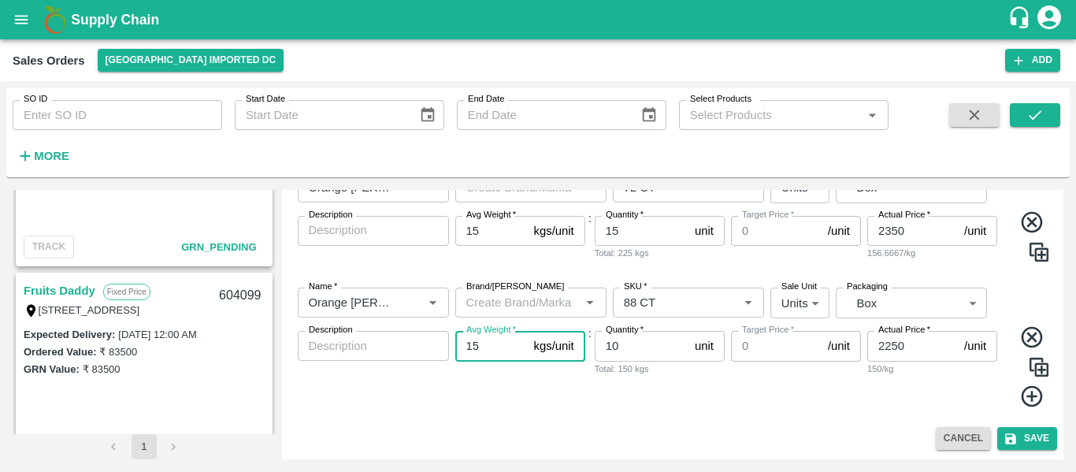
type input "15"
click at [1029, 397] on icon at bounding box center [1031, 396] width 21 height 21
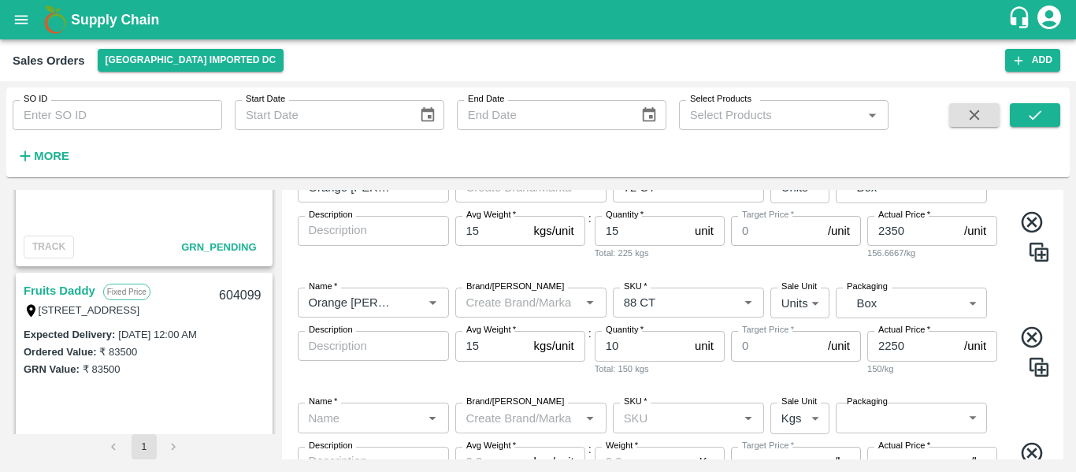
scroll to position [428, 0]
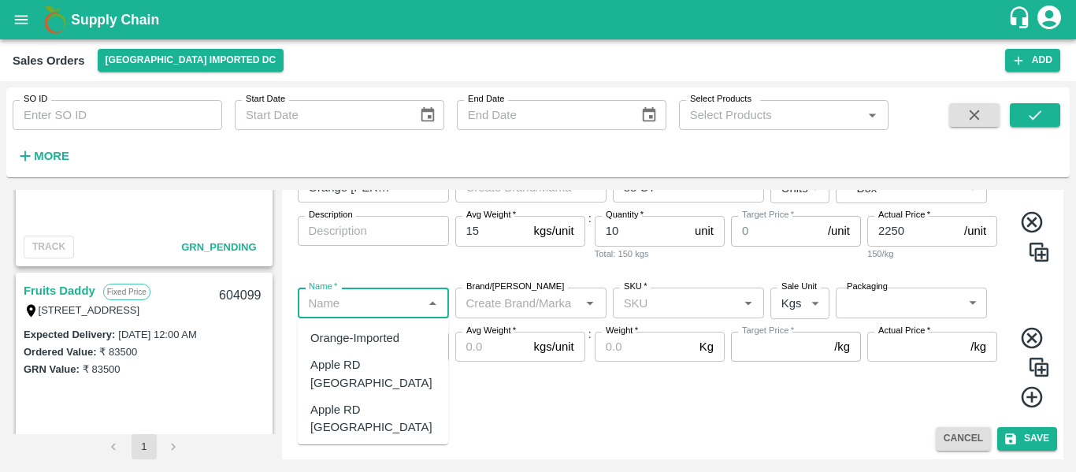
click at [384, 298] on input "Name   *" at bounding box center [360, 302] width 116 height 20
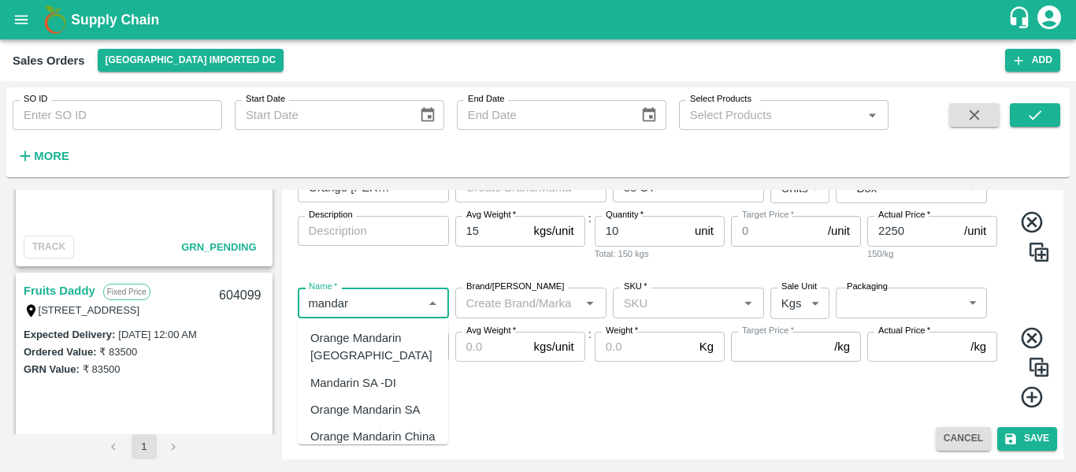
click at [381, 391] on div "Mandarin SA -DI" at bounding box center [353, 382] width 86 height 17
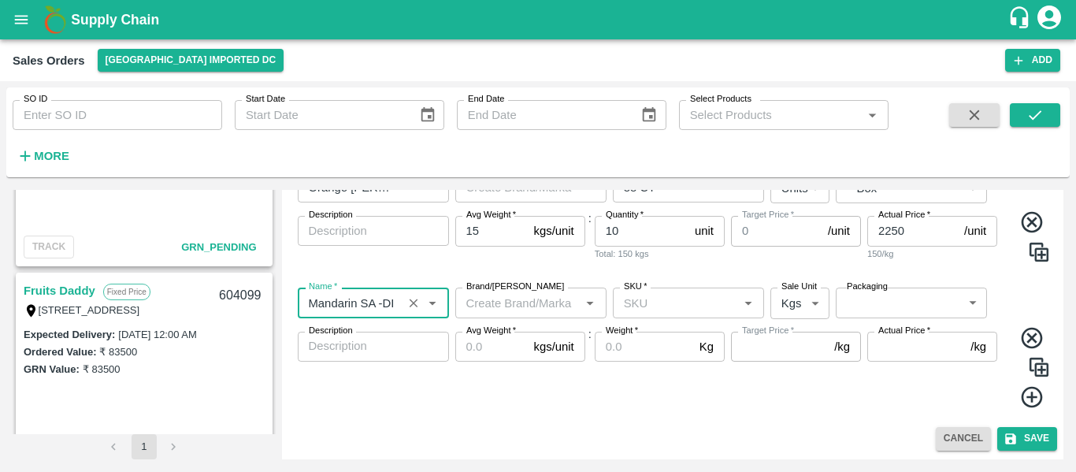
type input "Mandarin SA -DI"
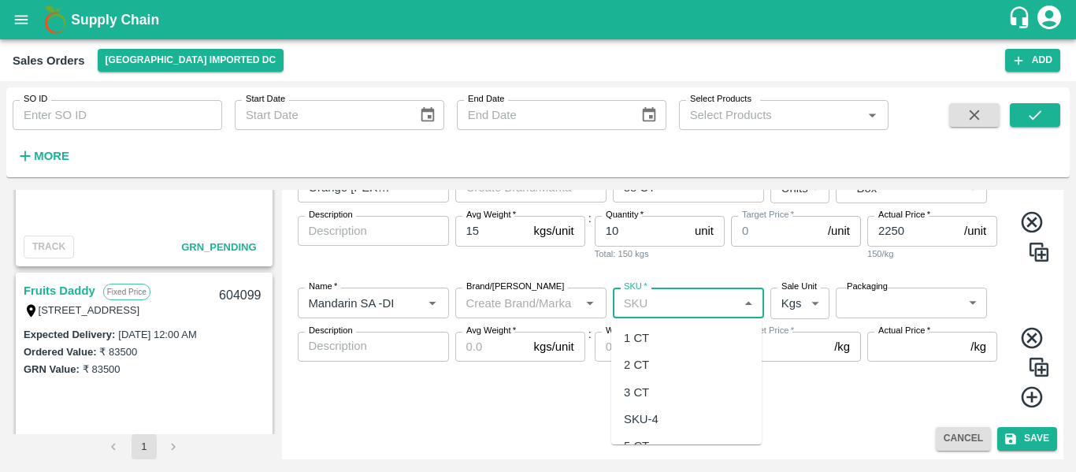
click at [643, 308] on input "SKU   *" at bounding box center [675, 302] width 116 height 20
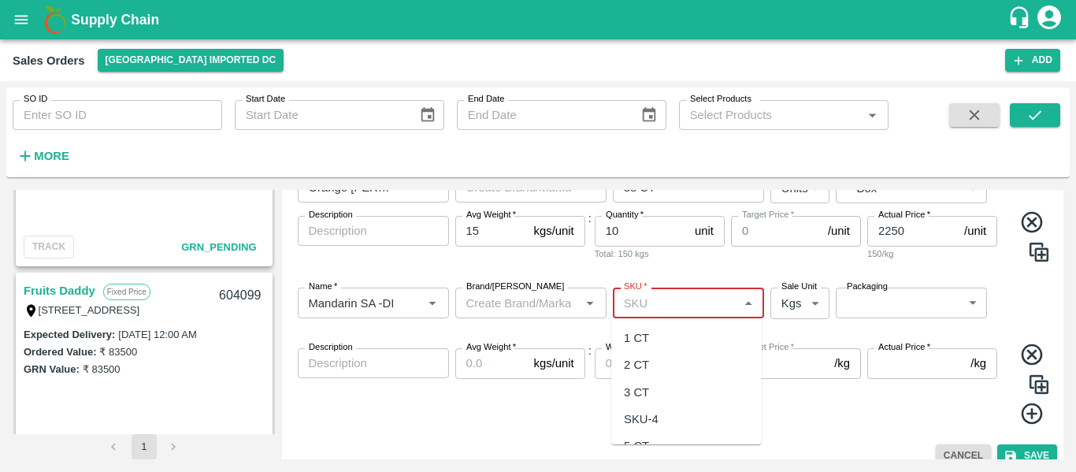
click at [646, 298] on input "SKU   *" at bounding box center [675, 302] width 116 height 20
click at [638, 393] on div "3 CT" at bounding box center [636, 392] width 25 height 17
type input "3 CT"
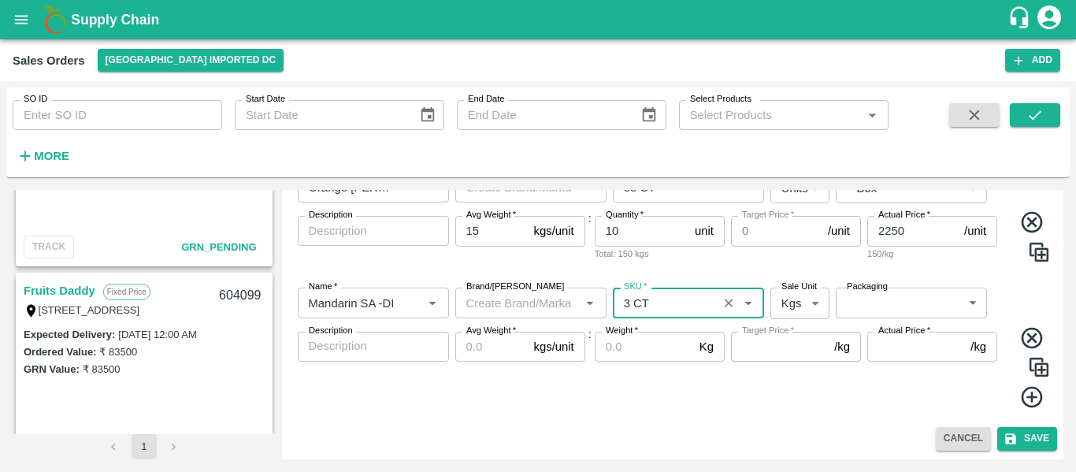
type input "NA"
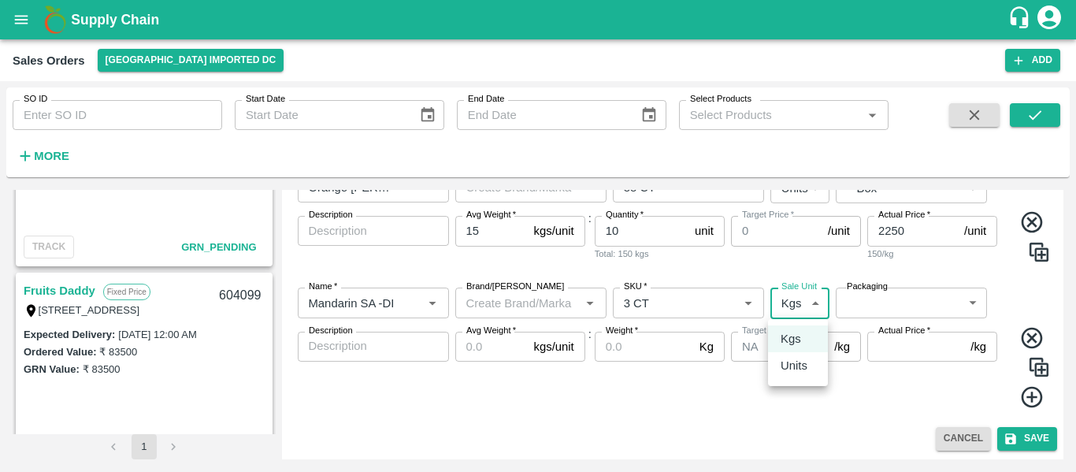
click at [798, 302] on body "Supply Chain Sales Orders Mumbai Imported DC Add SO ID SO ID Start Date Start D…" at bounding box center [538, 236] width 1076 height 472
click at [793, 365] on p "Units" at bounding box center [793, 365] width 27 height 17
type input "2"
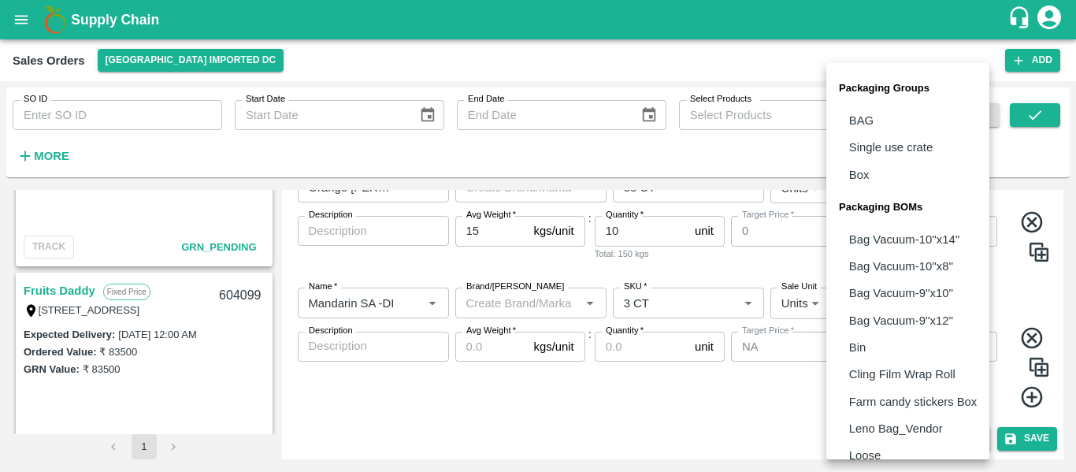
click at [862, 303] on body "Supply Chain Sales Orders Mumbai Imported DC Add SO ID SO ID Start Date Start D…" at bounding box center [538, 236] width 1076 height 472
click at [866, 183] on li "Box" at bounding box center [907, 174] width 163 height 27
type input "GRP/1"
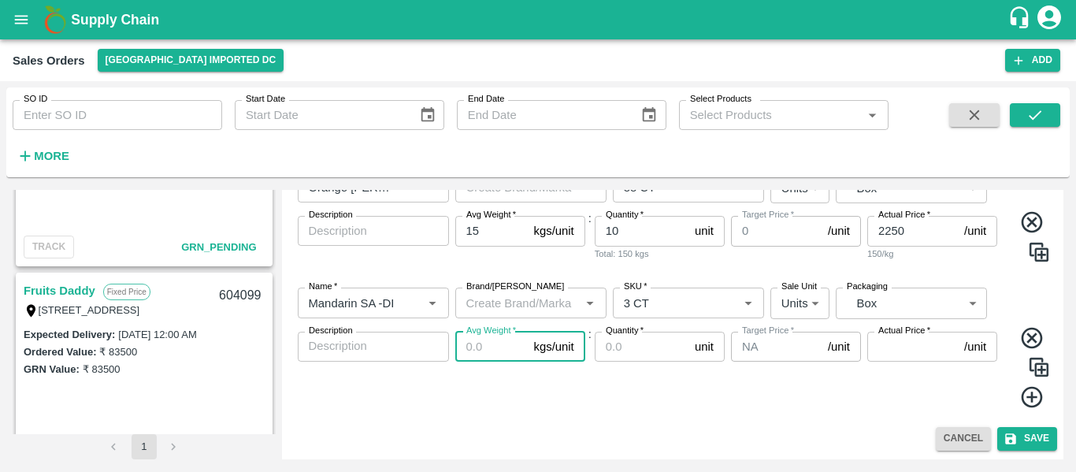
click at [491, 339] on input "Avg Weight   *" at bounding box center [491, 347] width 72 height 30
type input "10"
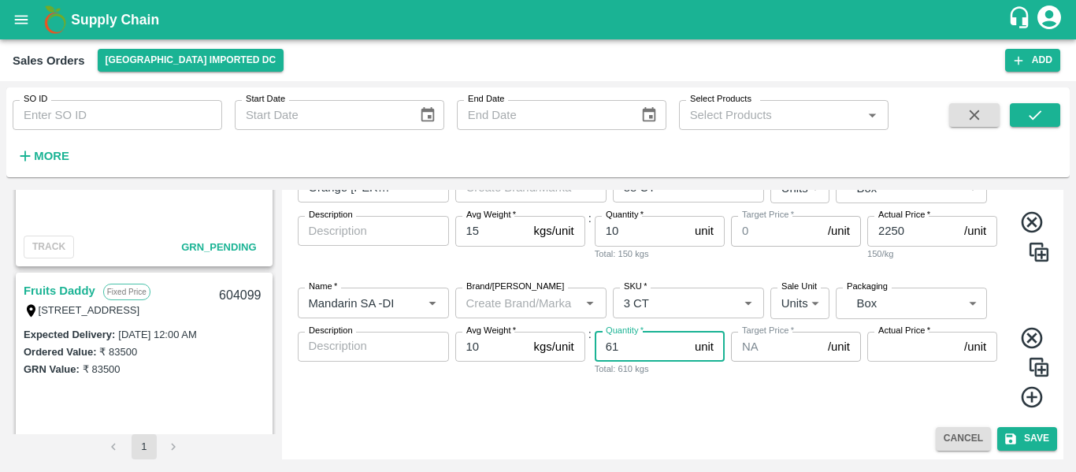
type input "61"
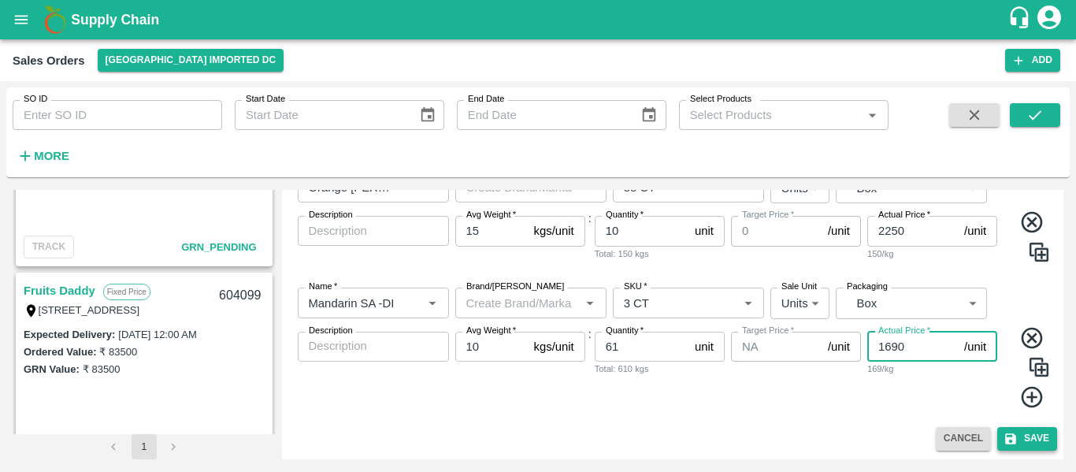
type input "1690"
click at [1025, 439] on button "Save" at bounding box center [1027, 438] width 60 height 23
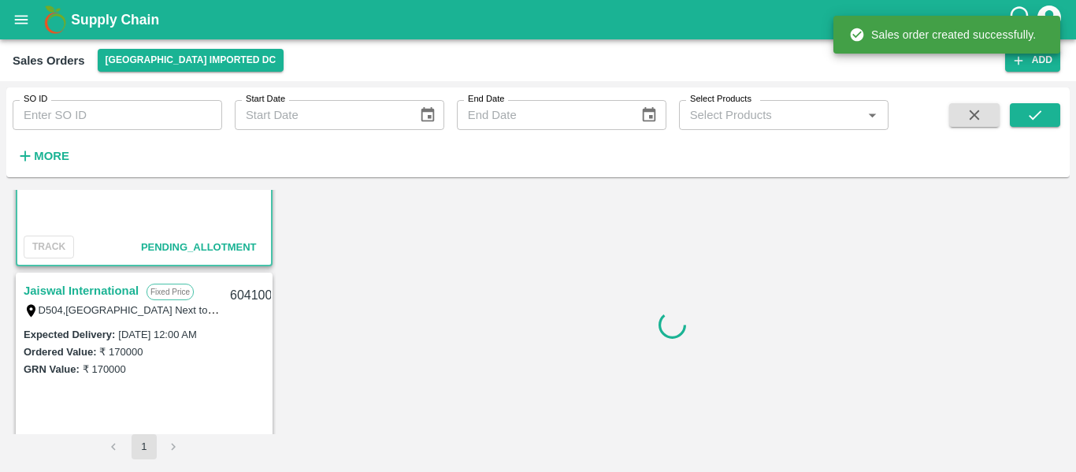
scroll to position [358, 0]
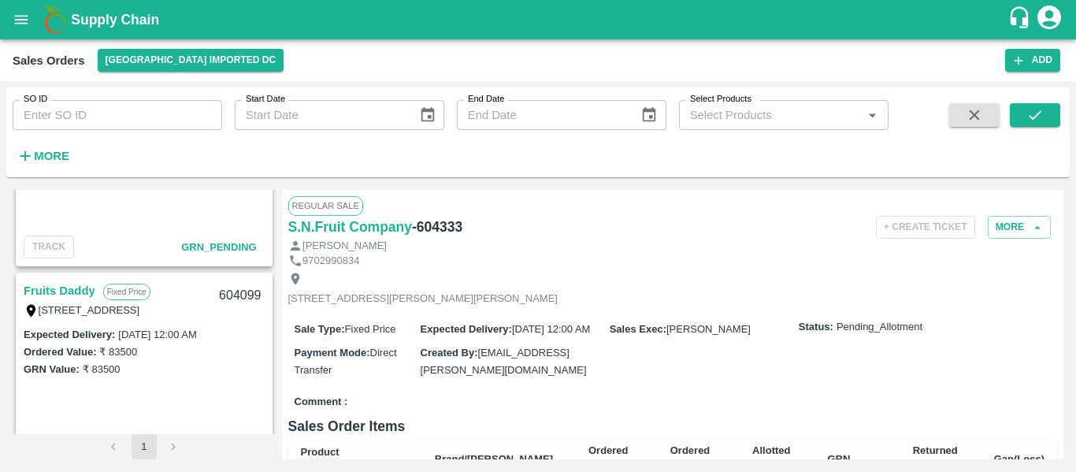
click at [68, 295] on link "Fruits Daddy" at bounding box center [60, 290] width 72 height 20
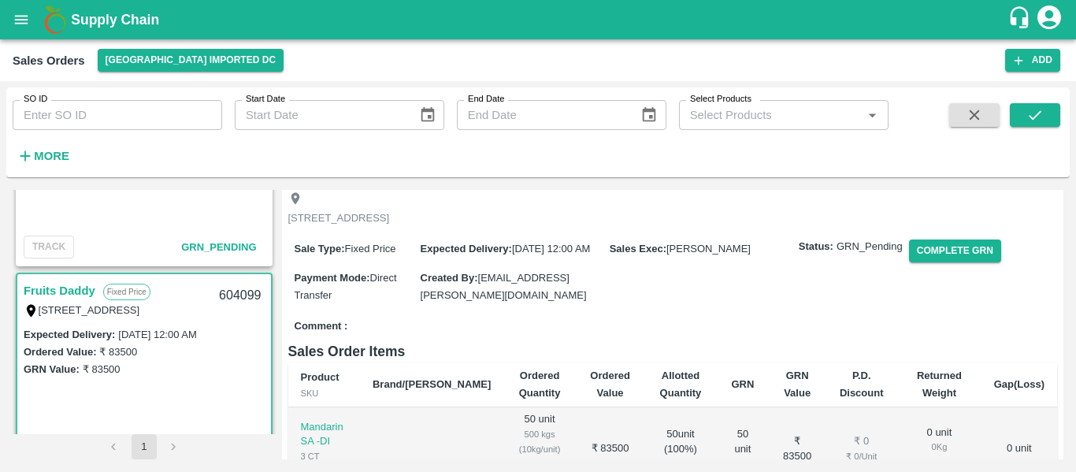
scroll to position [83, 0]
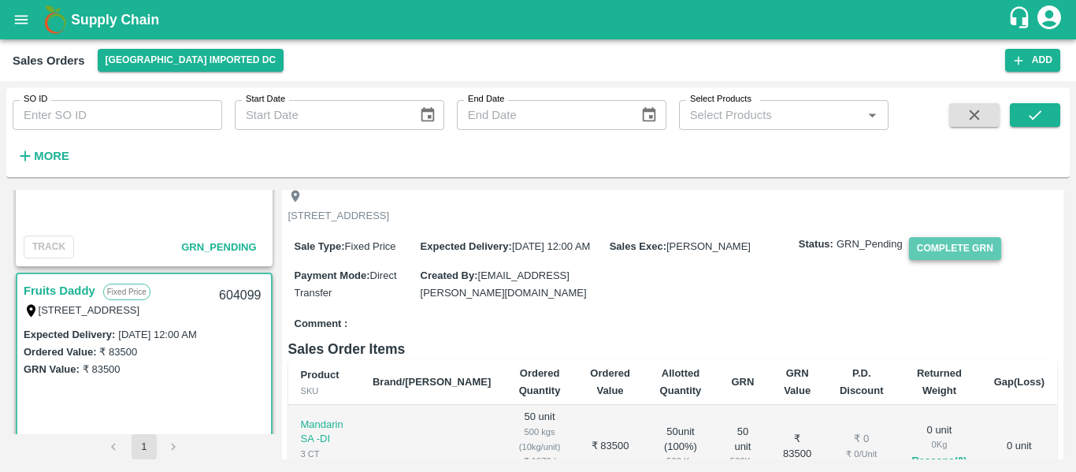
click at [962, 254] on button "Complete GRN" at bounding box center [955, 248] width 92 height 23
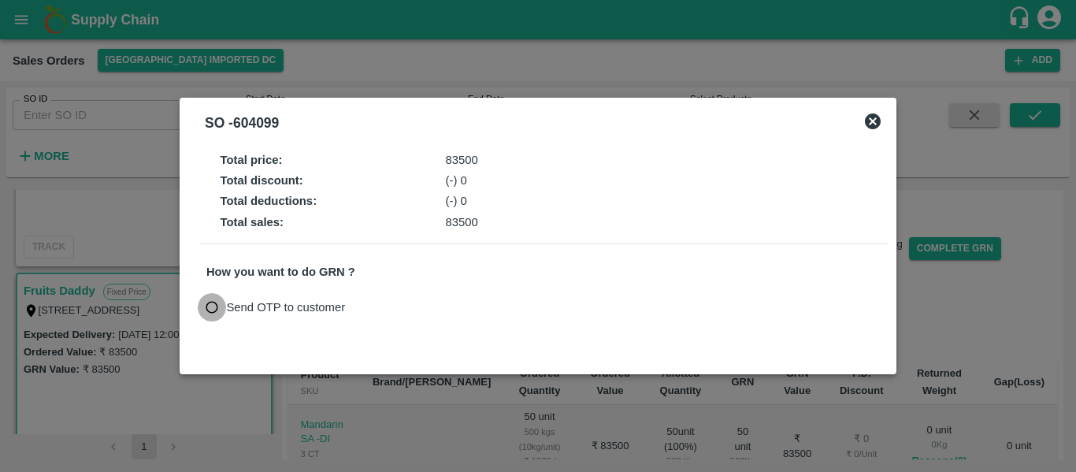
click at [217, 298] on input "Send OTP to customer" at bounding box center [212, 307] width 29 height 29
radio input "true"
click at [403, 306] on button "Send OTP" at bounding box center [390, 307] width 65 height 23
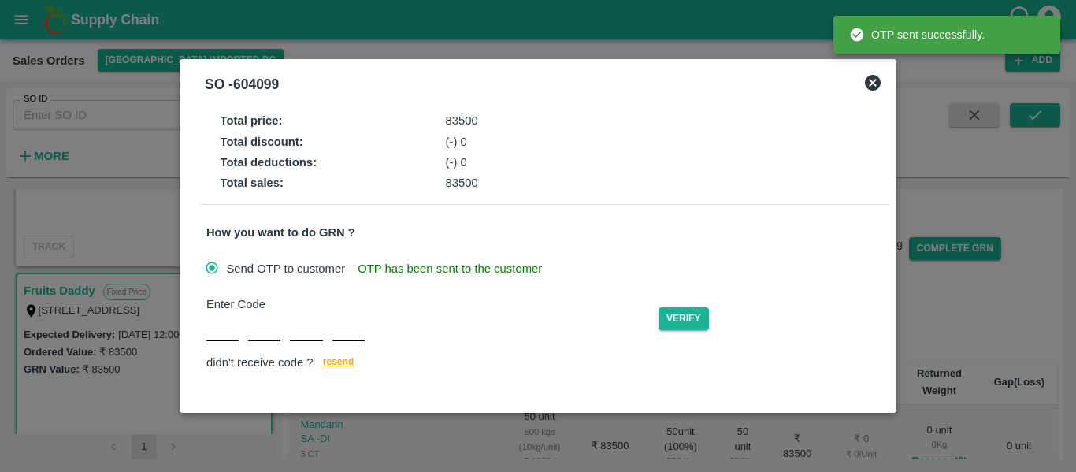
click at [228, 352] on div "Enter Code Verify didn't receive code ? resend" at bounding box center [544, 334] width 676 height 78
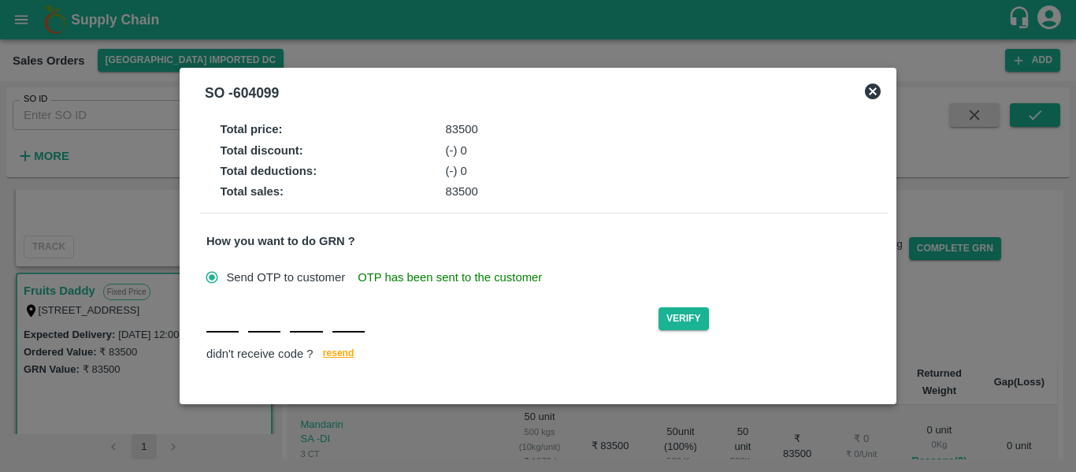
click at [223, 333] on div "Verify didn't receive code ? resend" at bounding box center [544, 334] width 676 height 61
type input "Z"
type input "V"
type input "E"
type input "D"
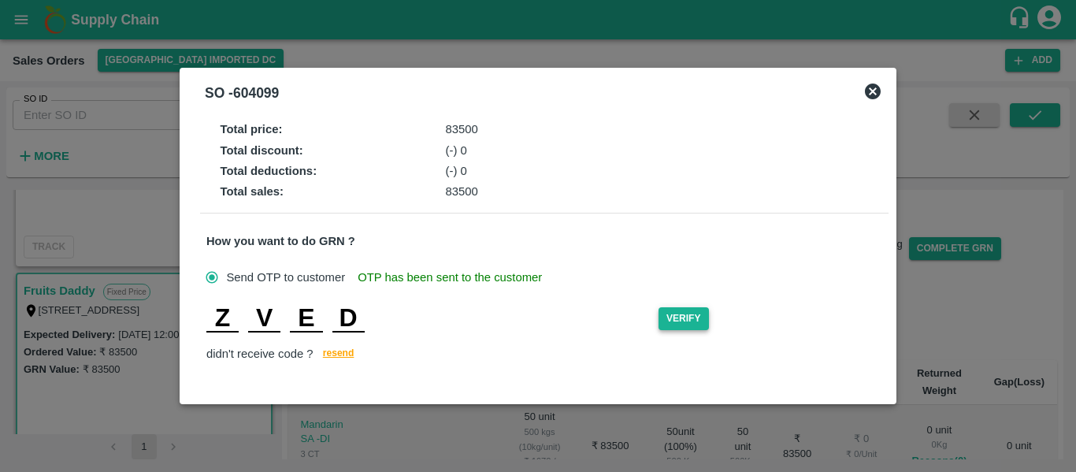
click at [675, 323] on button "Verify" at bounding box center [683, 318] width 50 height 23
